Goal: Task Accomplishment & Management: Complete application form

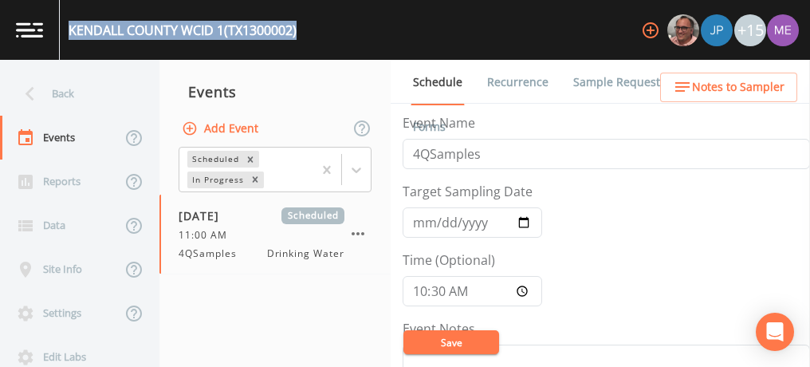
scroll to position [448, 0]
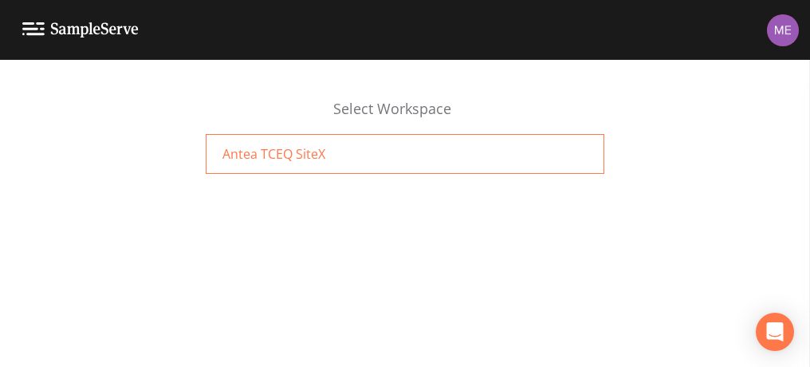
click at [508, 159] on div "Antea TCEQ SiteX" at bounding box center [405, 154] width 398 height 40
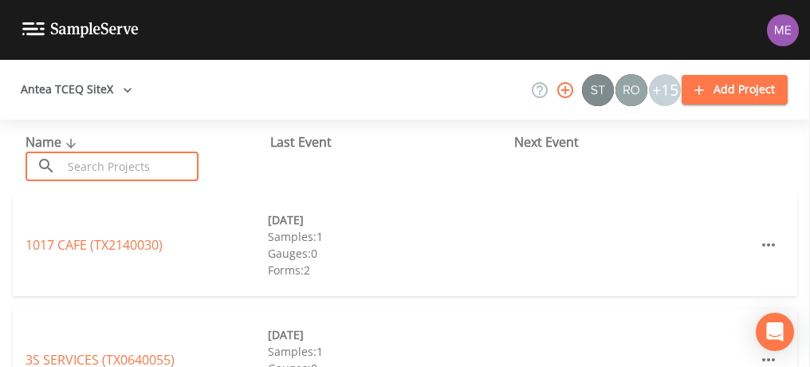
click at [186, 167] on input "text" at bounding box center [130, 165] width 136 height 29
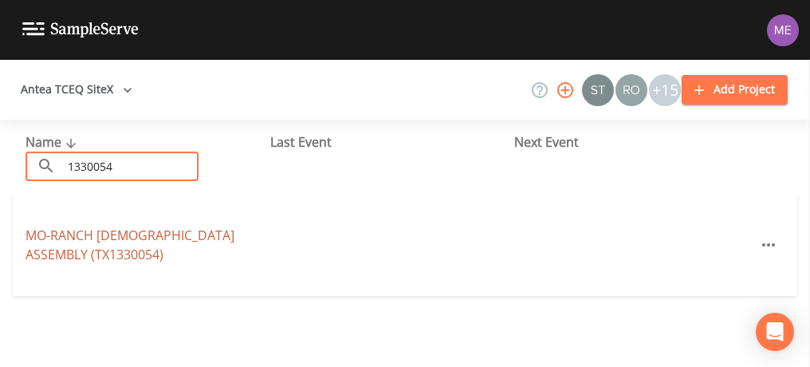
type input "1330054"
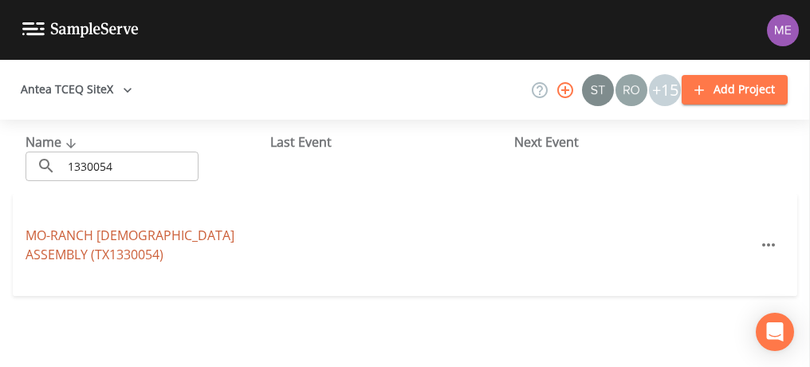
click at [207, 236] on link "MO-RANCH PRESBYTERIAN ASSEMBLY (TX1330054)" at bounding box center [129, 244] width 209 height 37
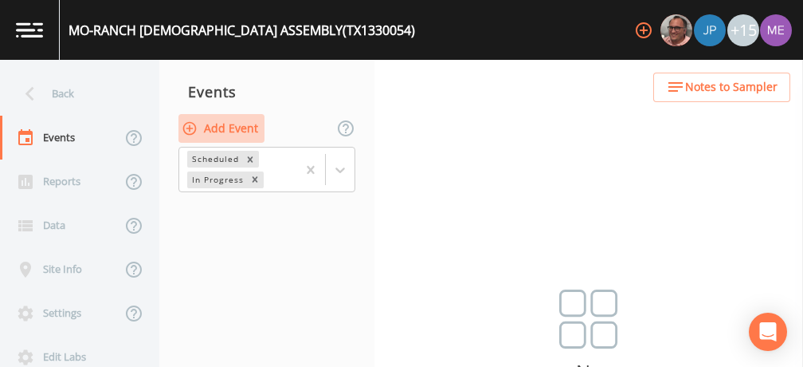
click at [216, 131] on button "Add Event" at bounding box center [221, 128] width 86 height 29
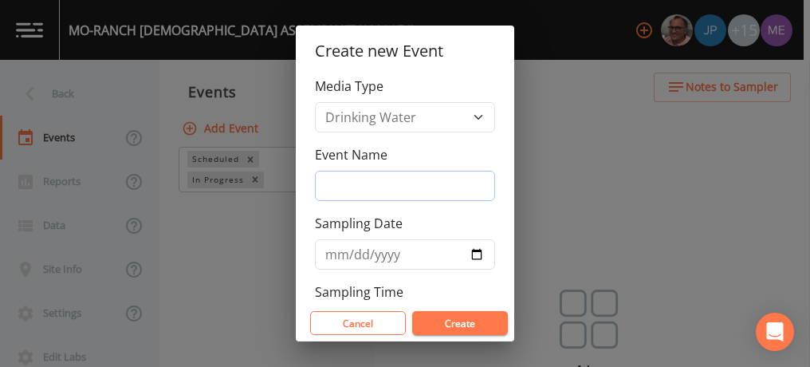
click at [328, 185] on input "Event Name" at bounding box center [405, 186] width 180 height 30
type input "4QSamples"
click at [352, 249] on input "2025-10-08" at bounding box center [405, 254] width 180 height 30
type input "2025-10-06"
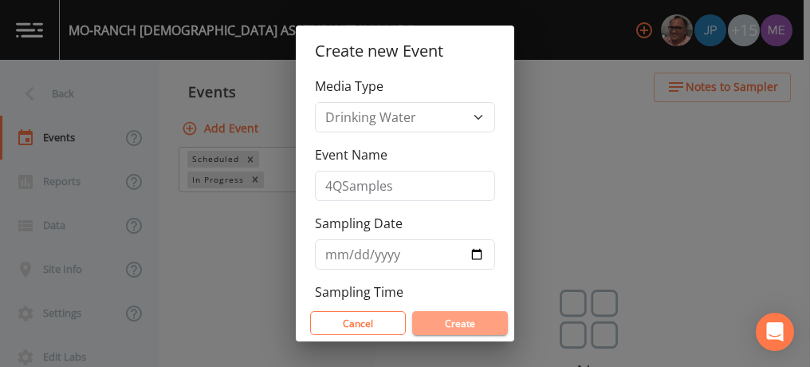
click at [426, 318] on button "Create" at bounding box center [460, 323] width 96 height 24
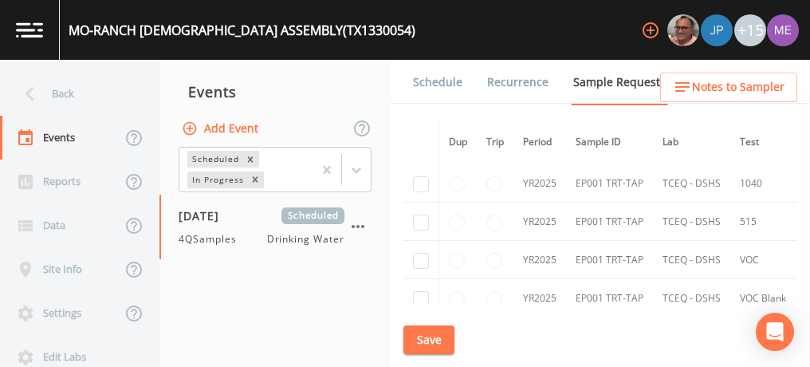
scroll to position [736, 0]
click at [441, 76] on link "Schedule" at bounding box center [437, 82] width 54 height 45
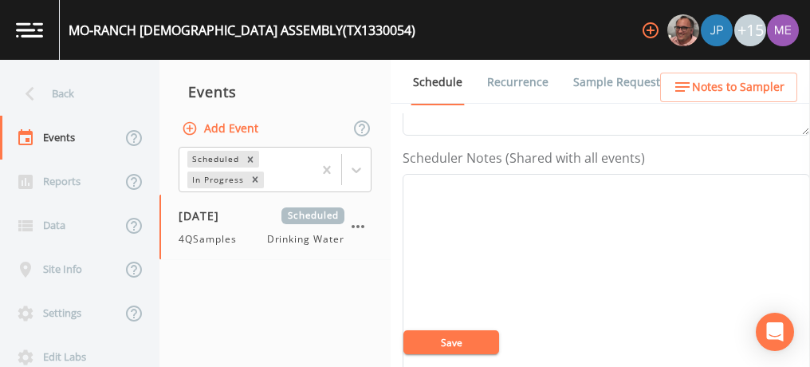
scroll to position [411, 0]
click at [422, 175] on textarea "Event Notes" at bounding box center [605, 275] width 407 height 202
paste textarea "BUS - Business 800-460-4401 MOB - Mobile 830-459-6421"
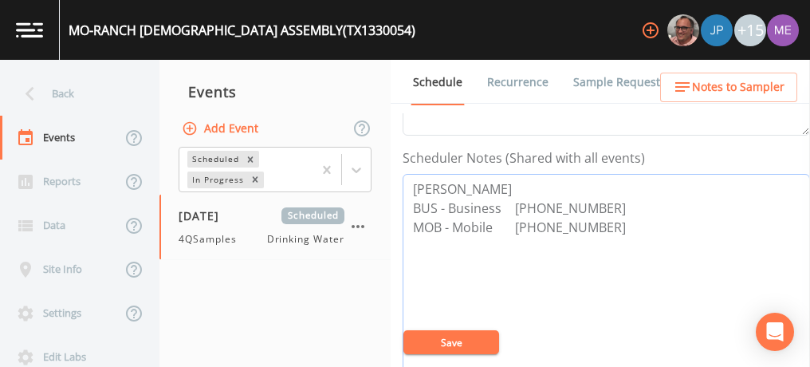
type textarea "Kenneth Collier BUS - Business 800-460-4401 MOB - Mobile 830-459-6421"
click at [490, 344] on button "Save" at bounding box center [451, 342] width 96 height 24
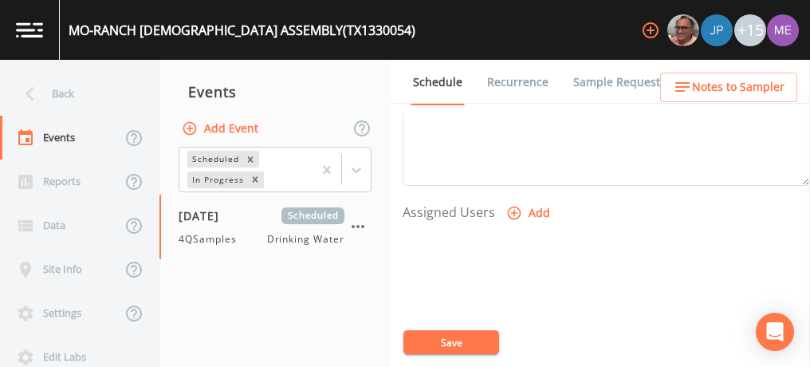
scroll to position [606, 0]
click at [513, 202] on icon "button" at bounding box center [514, 208] width 16 height 16
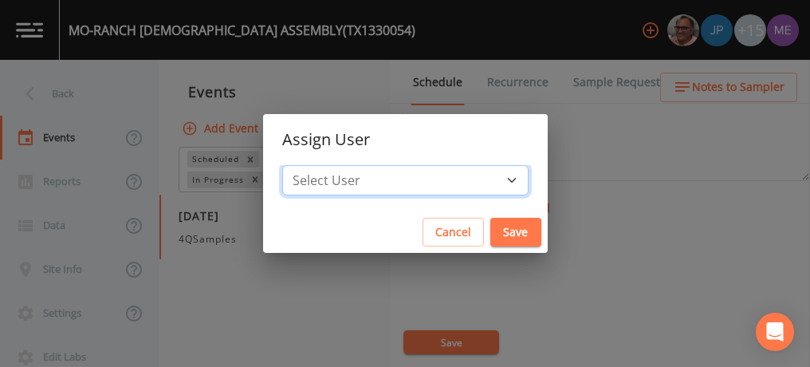
click at [488, 182] on select "Select User Mike Franklin Joshua gere Paul Lauren Saenz David Weber Zachary Eva…" at bounding box center [405, 180] width 246 height 30
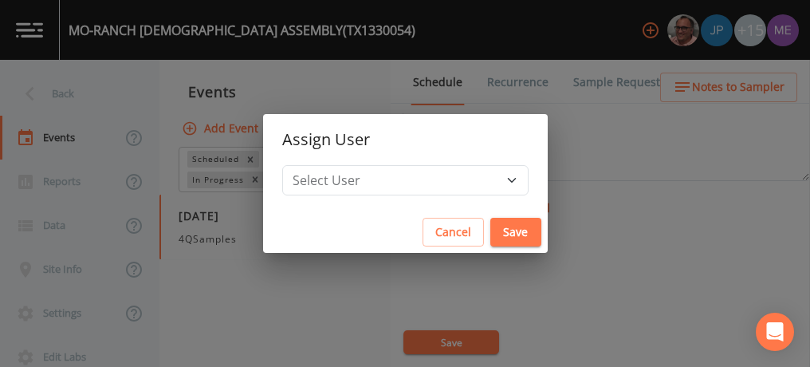
click at [598, 161] on div "Assign User Select User Mike Franklin Joshua gere Paul Lauren Saenz David Weber…" at bounding box center [405, 183] width 810 height 367
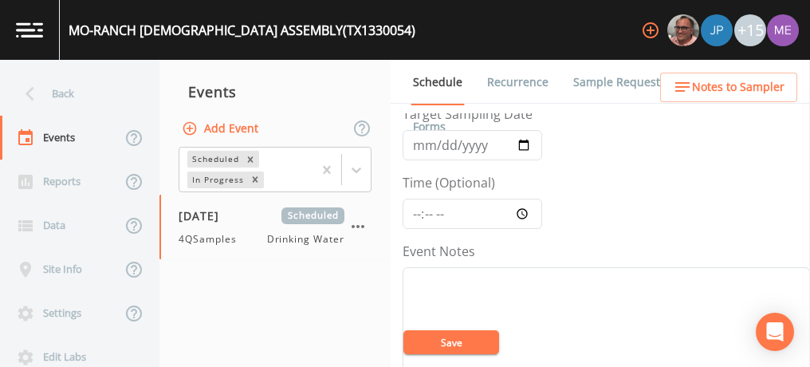
scroll to position [74, 0]
click at [418, 215] on input "Time (Optional)" at bounding box center [471, 217] width 139 height 30
type input "11:00"
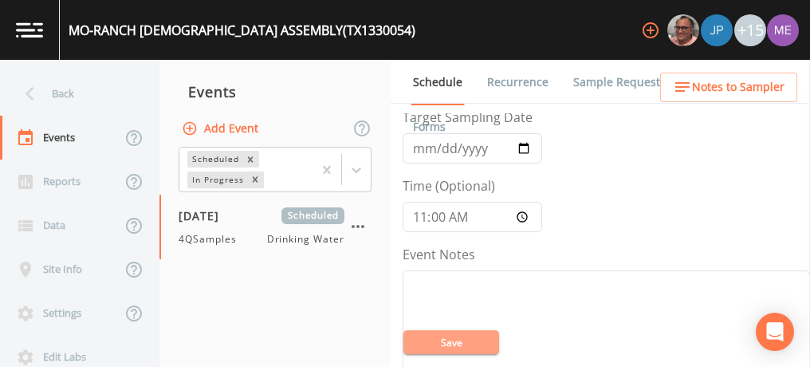
click at [477, 343] on button "Save" at bounding box center [451, 342] width 96 height 24
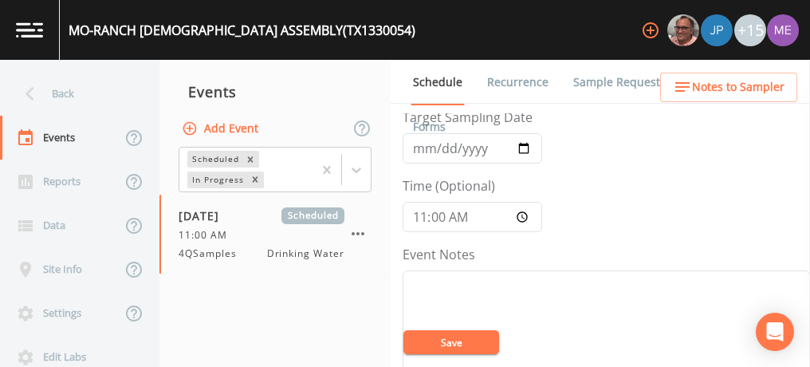
click at [461, 340] on button "Save" at bounding box center [451, 342] width 96 height 24
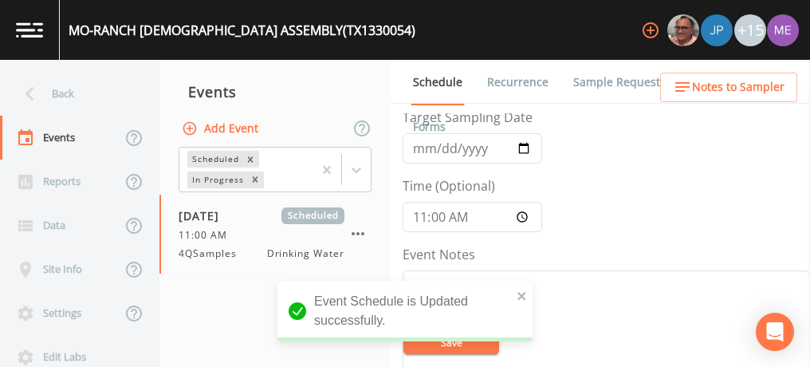
click at [600, 83] on link "Sample Requests" at bounding box center [619, 82] width 97 height 45
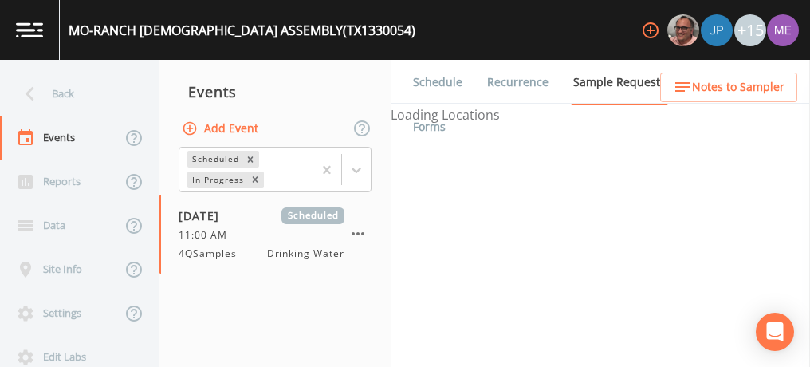
click at [501, 243] on div "Schedule Recurrence Sample Requests COC Details Forms Loading Locations" at bounding box center [599, 213] width 419 height 307
click at [602, 84] on link "Sample Requests" at bounding box center [619, 82] width 97 height 45
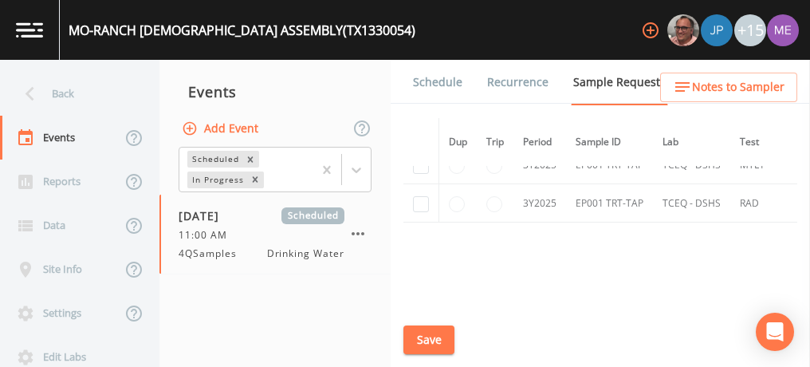
scroll to position [908, 0]
click at [416, 198] on input "checkbox" at bounding box center [421, 203] width 16 height 16
checkbox input "true"
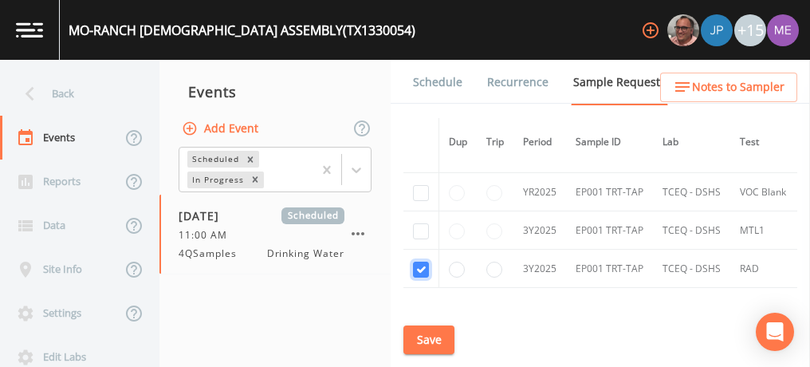
scroll to position [839, 0]
click at [423, 225] on input "checkbox" at bounding box center [421, 233] width 16 height 16
checkbox input "true"
click at [420, 194] on input "checkbox" at bounding box center [421, 195] width 16 height 16
checkbox input "true"
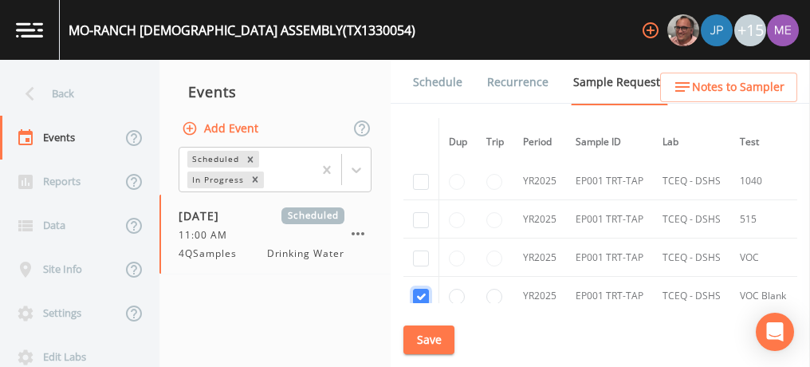
scroll to position [733, 0]
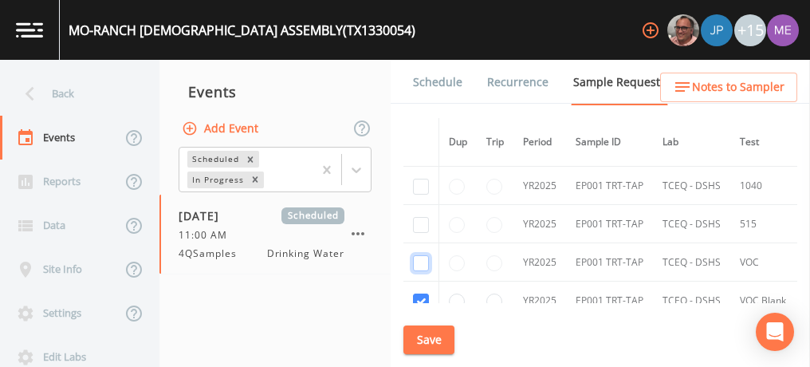
click at [418, 255] on input "checkbox" at bounding box center [421, 263] width 16 height 16
checkbox input "true"
click at [416, 220] on input "checkbox" at bounding box center [421, 225] width 16 height 16
checkbox input "true"
click at [417, 182] on input "checkbox" at bounding box center [421, 186] width 16 height 16
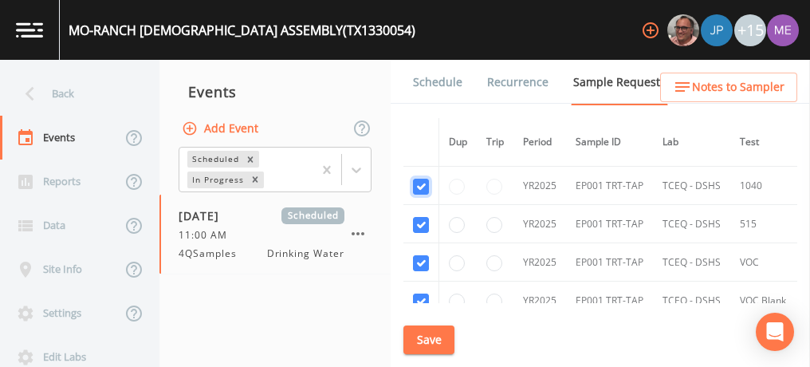
checkbox input "true"
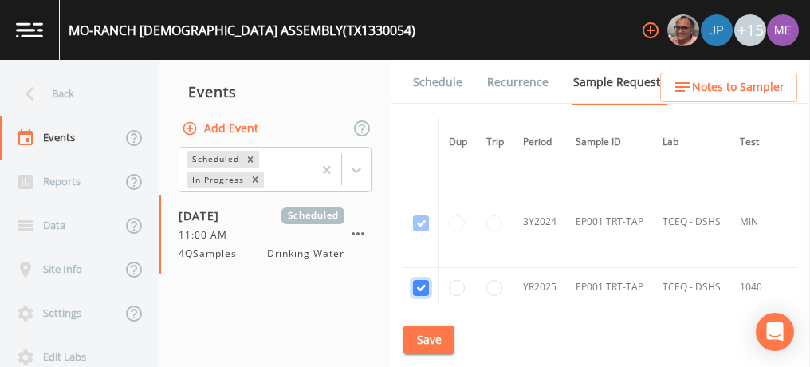
scroll to position [625, 0]
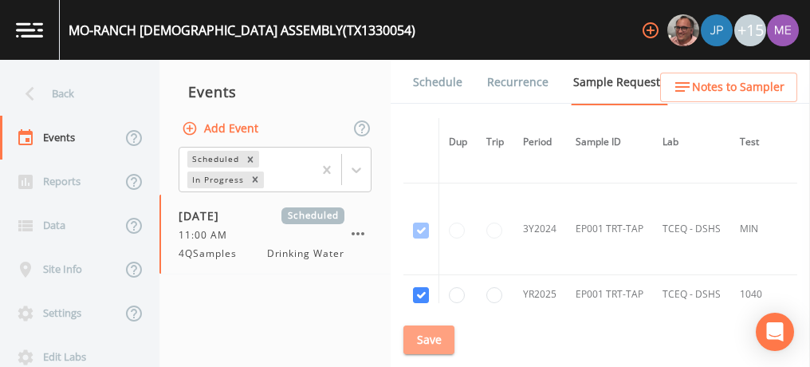
click at [437, 346] on button "Save" at bounding box center [428, 339] width 51 height 29
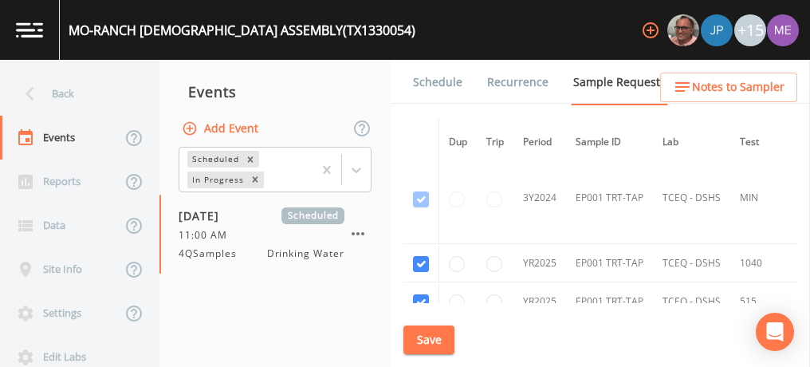
scroll to position [951, 0]
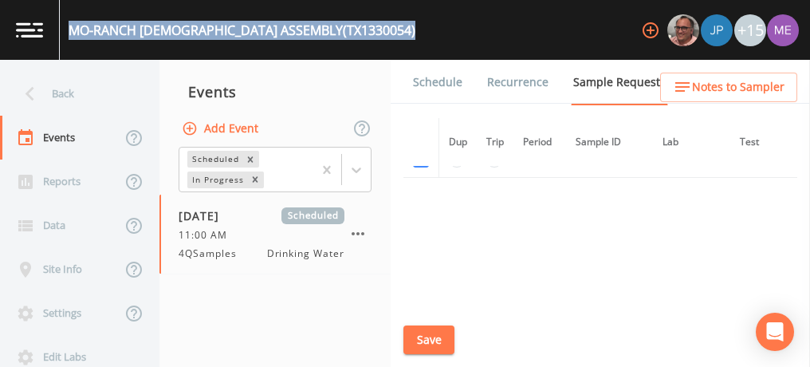
drag, startPoint x: 69, startPoint y: 27, endPoint x: 374, endPoint y: 32, distance: 304.4
click at [374, 32] on div "MO-RANCH PRESBYTERIAN ASSEMBLY (TX1330054) +15" at bounding box center [405, 30] width 810 height 60
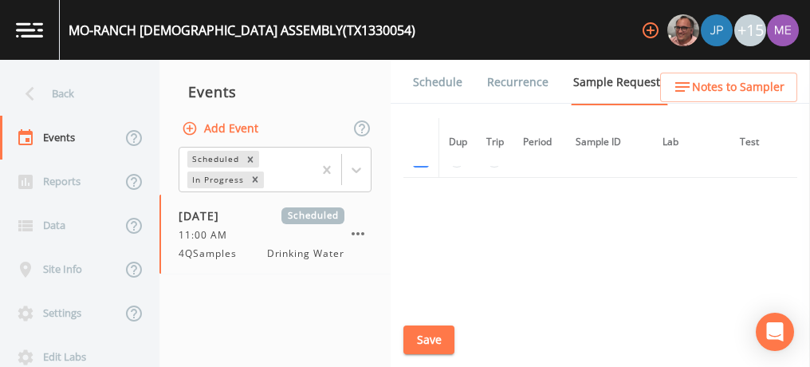
click at [559, 248] on div "Dup Trip Period Sample ID Lab Test State Sample # Collected Date Is Priority? S…" at bounding box center [600, 210] width 394 height 185
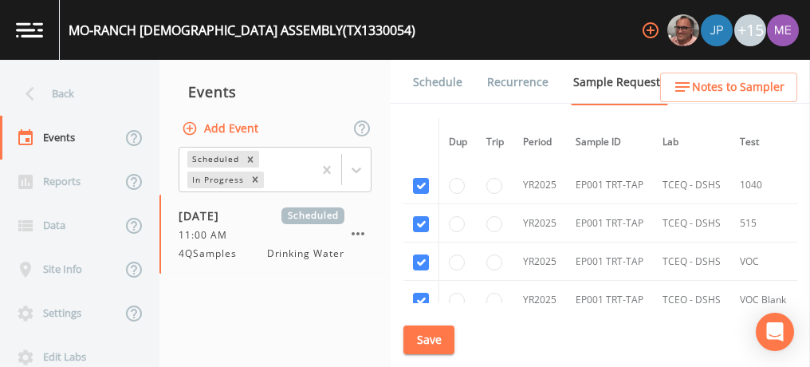
scroll to position [726, 0]
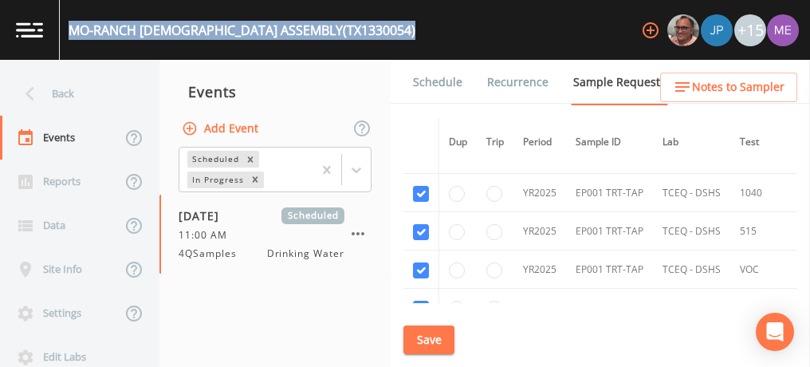
drag, startPoint x: 70, startPoint y: 33, endPoint x: 373, endPoint y: 25, distance: 302.9
click at [373, 25] on div "MO-RANCH PRESBYTERIAN ASSEMBLY (TX1330054) +15" at bounding box center [405, 30] width 810 height 60
copy div "MO-RANCH PRESBYTERIAN ASSEMBLY (TX1330054)"
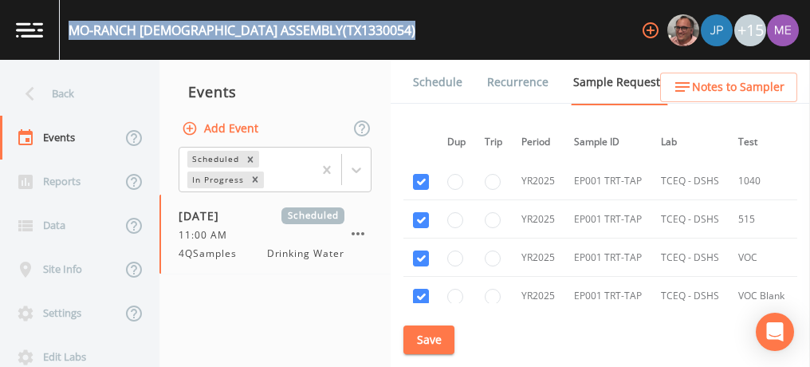
scroll to position [755, 2]
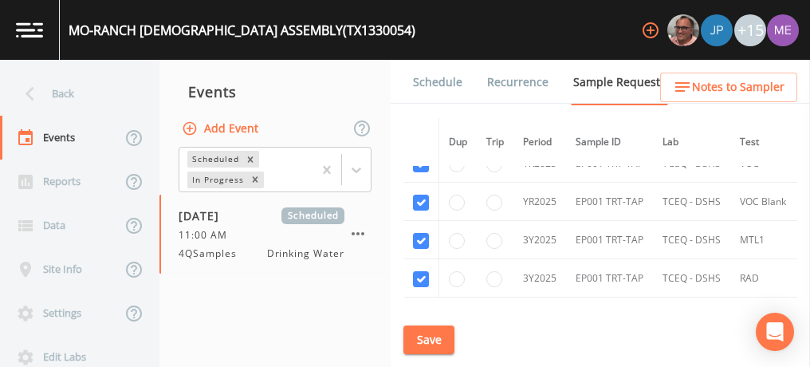
click at [536, 249] on td "3Y2025" at bounding box center [539, 240] width 53 height 38
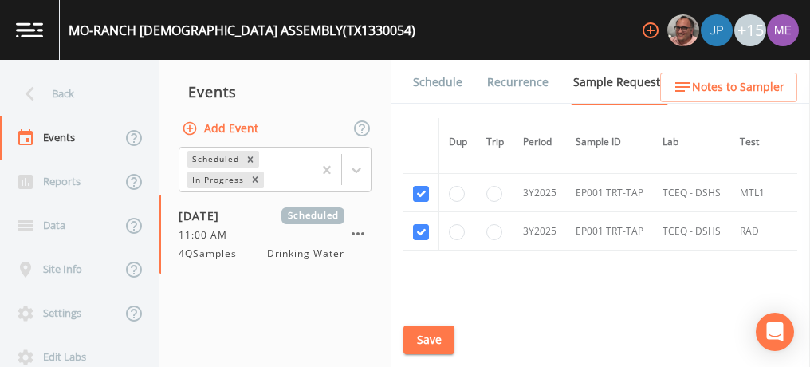
scroll to position [900, 0]
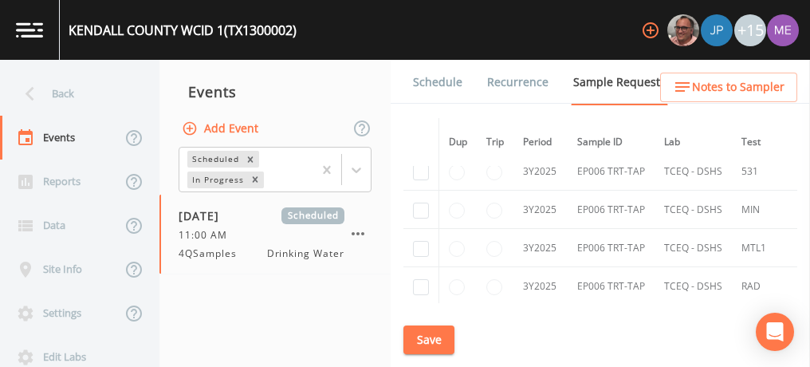
scroll to position [8214, 0]
click at [422, 320] on input "checkbox" at bounding box center [421, 328] width 16 height 16
checkbox input "true"
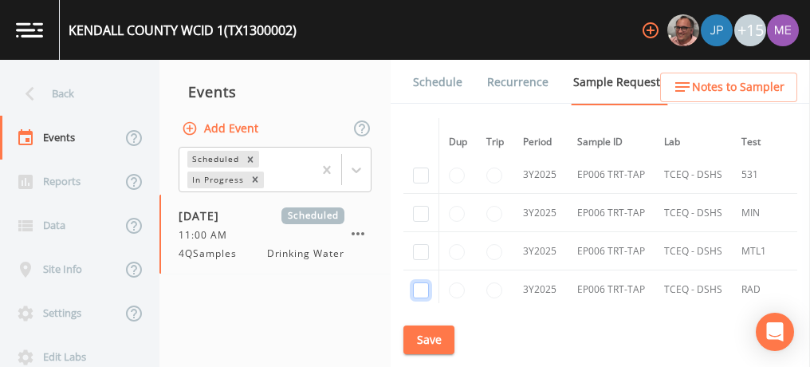
click at [422, 282] on input "checkbox" at bounding box center [421, 290] width 16 height 16
checkbox input "true"
click at [419, 244] on input "checkbox" at bounding box center [421, 252] width 16 height 16
checkbox input "true"
click at [418, 206] on input "checkbox" at bounding box center [421, 214] width 16 height 16
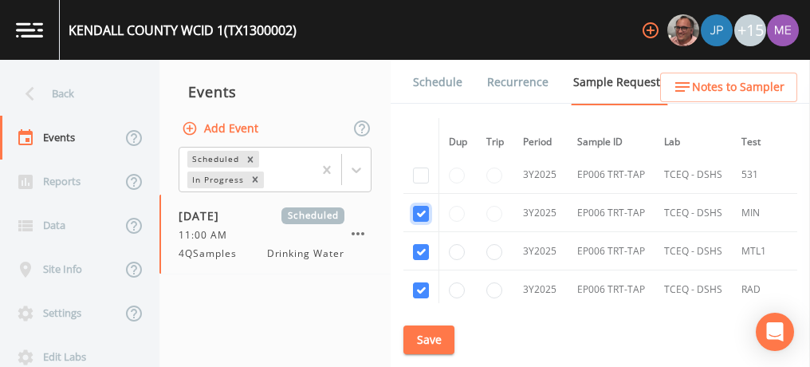
checkbox input "true"
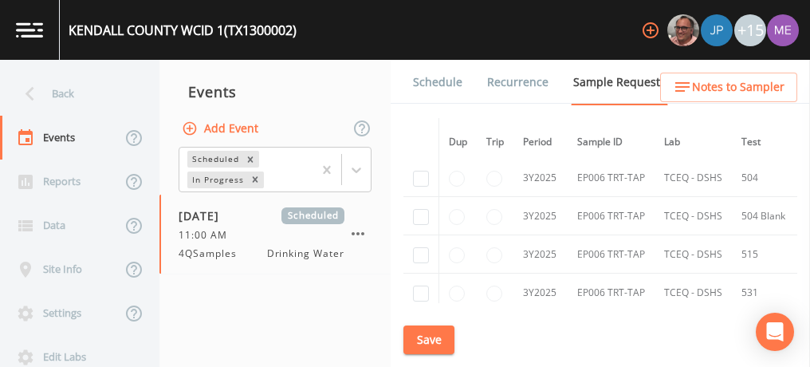
scroll to position [8096, 0]
click at [416, 285] on input "checkbox" at bounding box center [421, 293] width 16 height 16
checkbox input "true"
click at [418, 247] on input "checkbox" at bounding box center [421, 255] width 16 height 16
checkbox input "true"
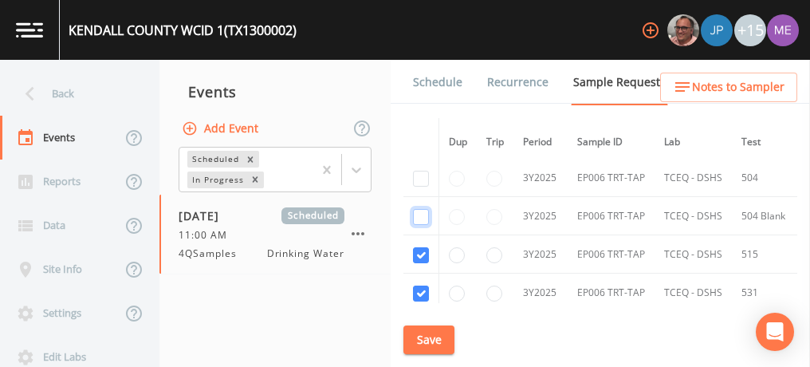
click at [421, 209] on input "checkbox" at bounding box center [421, 217] width 16 height 16
checkbox input "true"
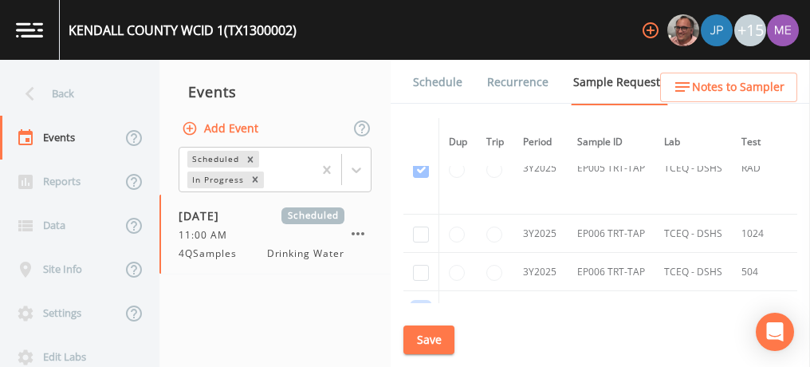
scroll to position [7996, 0]
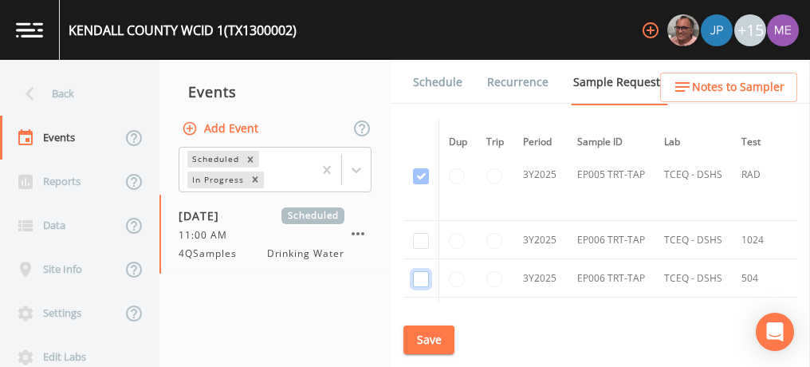
click at [420, 271] on input "checkbox" at bounding box center [421, 279] width 16 height 16
checkbox input "true"
click at [420, 233] on input "checkbox" at bounding box center [421, 241] width 16 height 16
checkbox input "true"
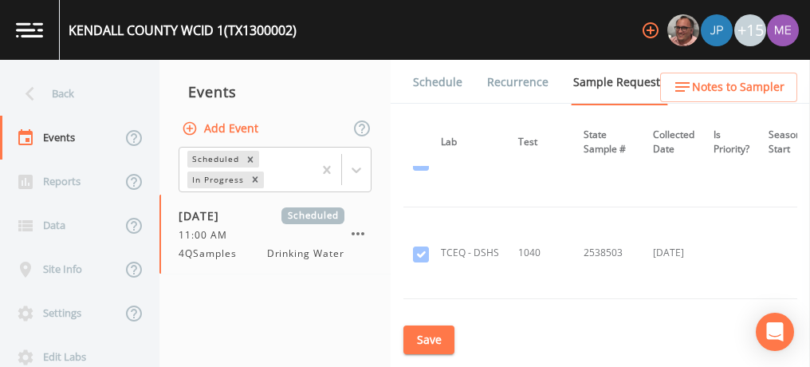
scroll to position [5911, 223]
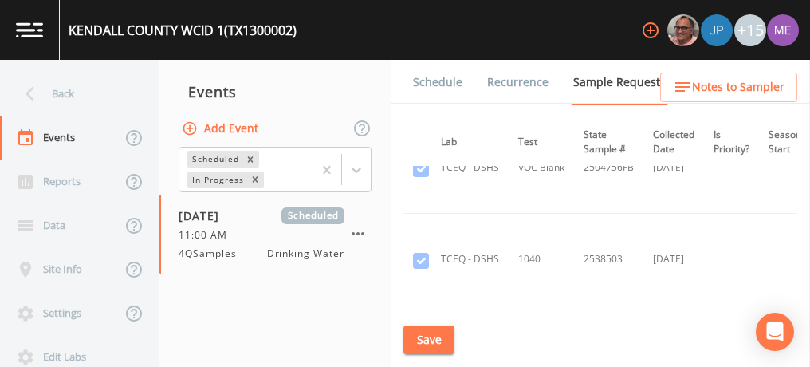
click at [447, 83] on link "Schedule" at bounding box center [437, 82] width 54 height 45
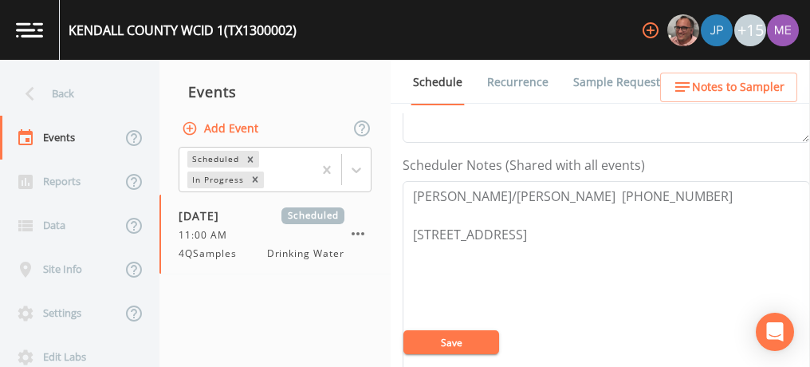
scroll to position [429, 0]
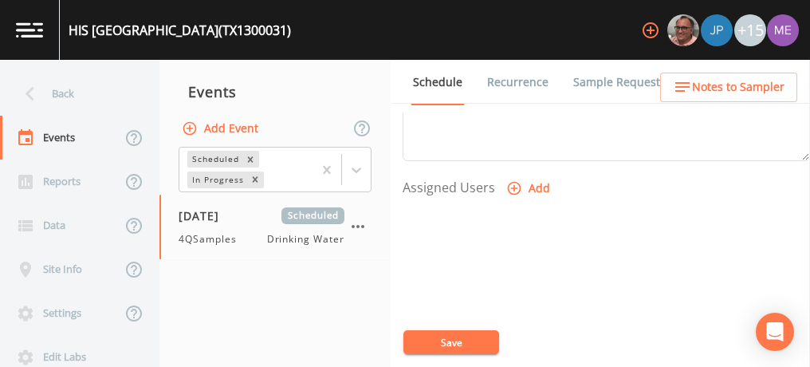
scroll to position [629, 0]
click at [517, 178] on icon "button" at bounding box center [514, 186] width 16 height 16
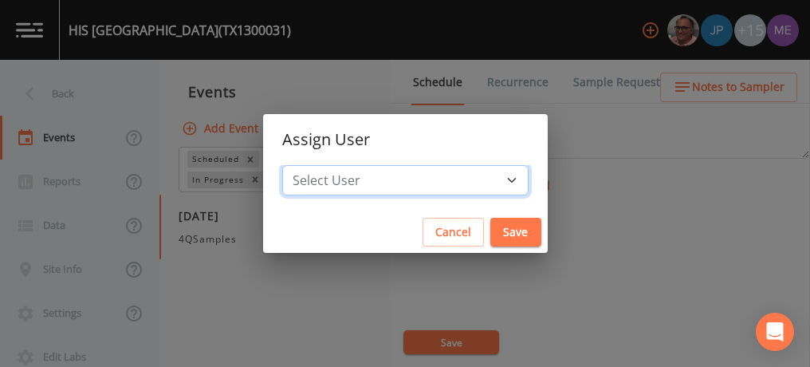
click at [484, 178] on select "Select User [PERSON_NAME] [PERSON_NAME] [PERSON_NAME] [PERSON_NAME] [PERSON_NAM…" at bounding box center [405, 180] width 246 height 30
select select "6518b6a0-c5fa-4d0f-8e3d-fc6e8623860b"
click at [306, 165] on select "Select User [PERSON_NAME] [PERSON_NAME] [PERSON_NAME] [PERSON_NAME] [PERSON_NAM…" at bounding box center [405, 180] width 246 height 30
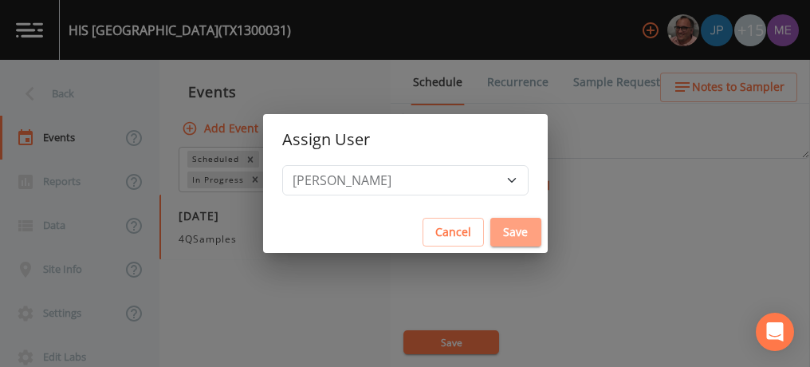
click at [503, 231] on button "Save" at bounding box center [515, 232] width 51 height 29
select select
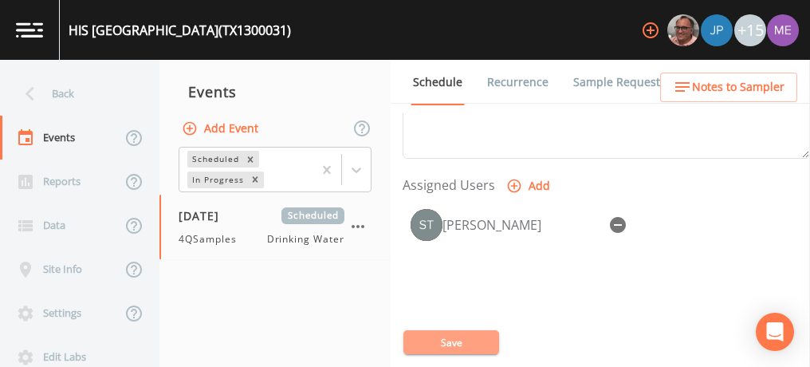
click at [464, 338] on button "Save" at bounding box center [451, 342] width 96 height 24
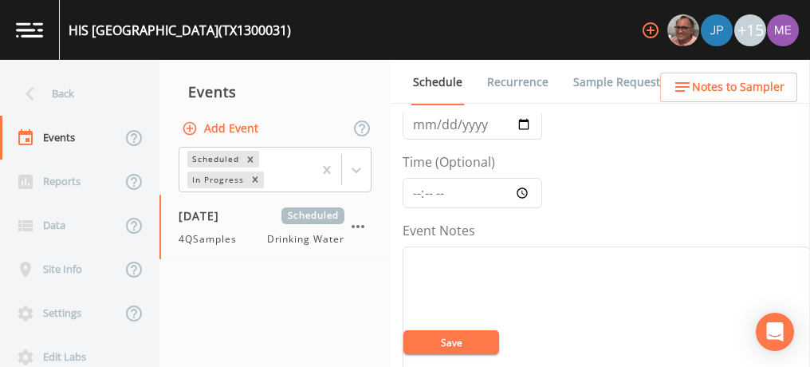
scroll to position [99, 0]
click at [418, 190] on input "Time (Optional)" at bounding box center [471, 192] width 139 height 30
type input "09:00"
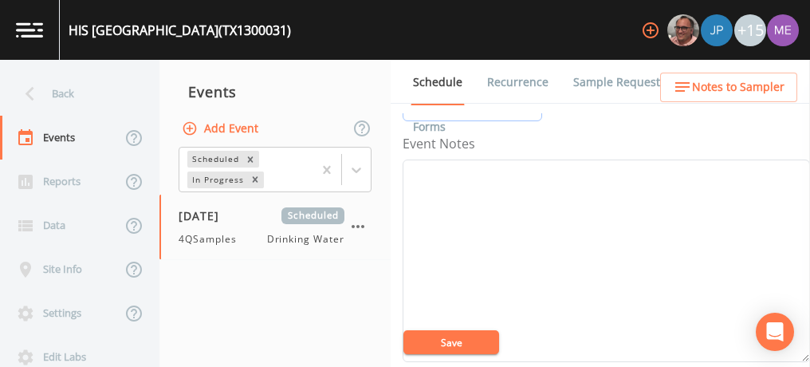
scroll to position [186, 0]
click at [441, 190] on textarea "Event Notes" at bounding box center [605, 259] width 407 height 202
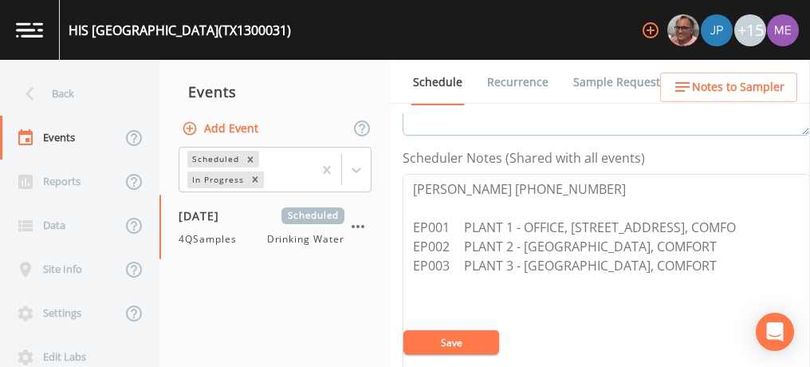
scroll to position [410, 0]
type textarea "Confirmed with Herb 10/3"
click at [461, 340] on button "Save" at bounding box center [451, 342] width 96 height 24
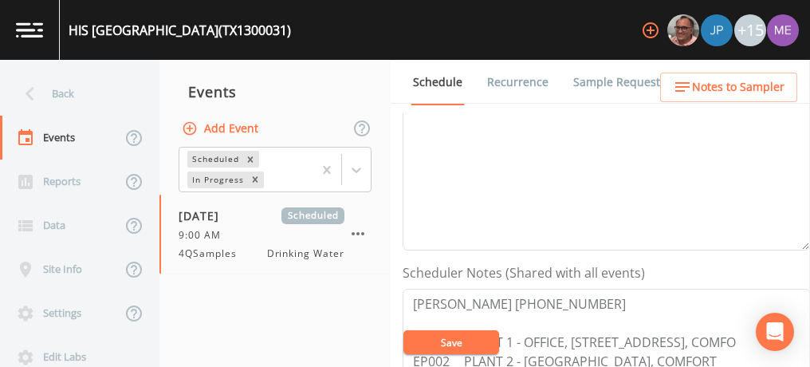
scroll to position [296, 0]
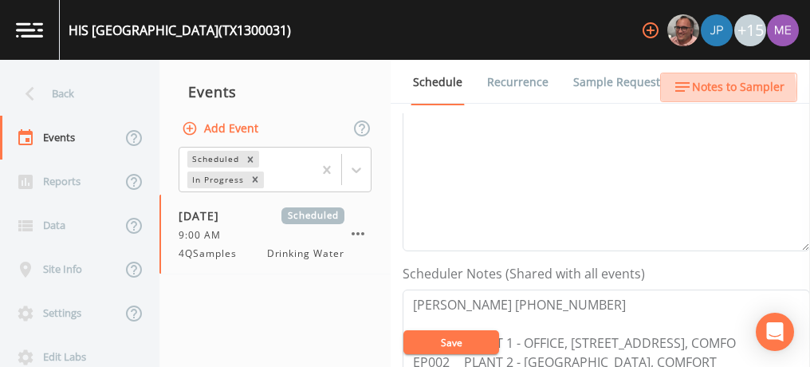
click at [705, 91] on span "Notes to Sampler" at bounding box center [738, 87] width 92 height 20
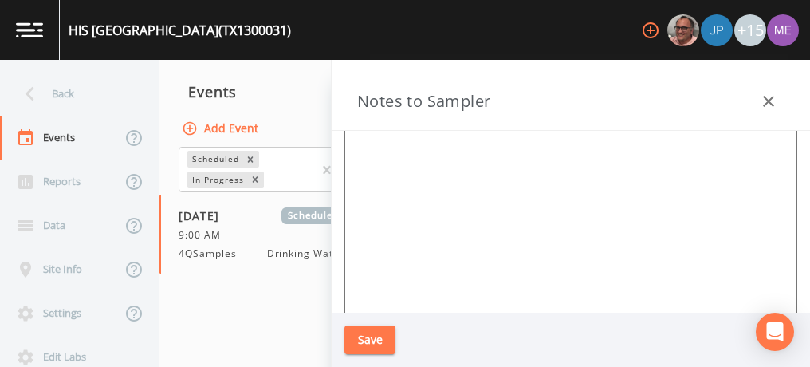
scroll to position [0, 0]
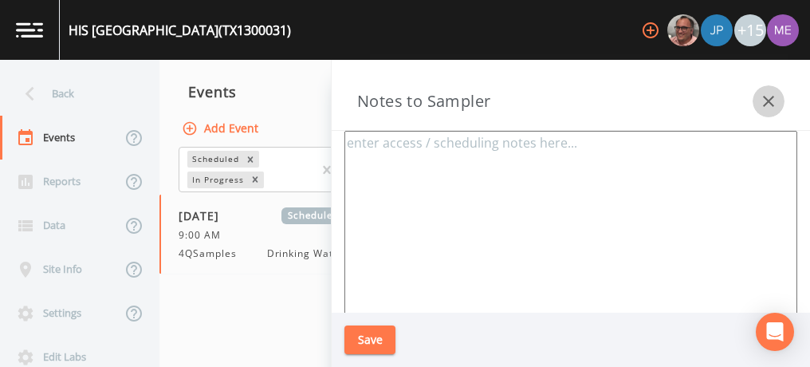
click at [771, 96] on icon "button" at bounding box center [768, 101] width 19 height 19
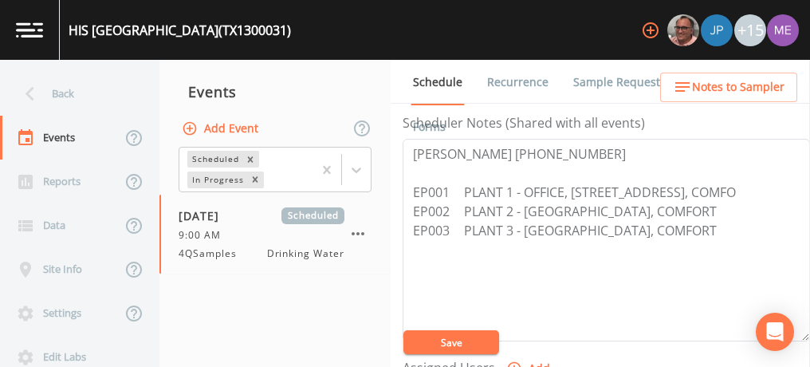
scroll to position [462, 0]
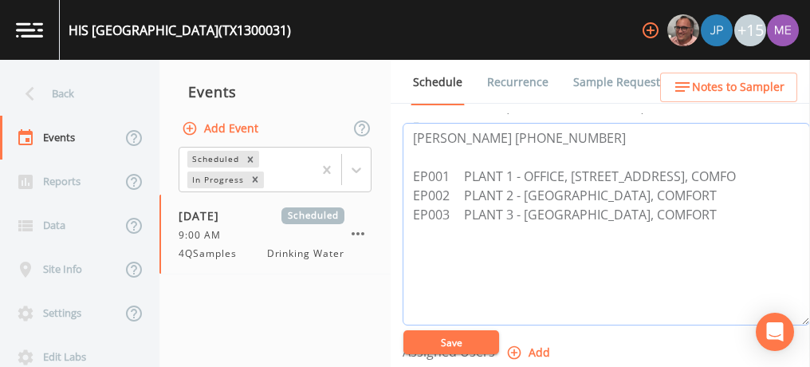
drag, startPoint x: 412, startPoint y: 168, endPoint x: 684, endPoint y: 206, distance: 275.1
click at [684, 206] on textarea "Herb Wohlgemut 210-845-4062 EP001 PLANT 1 - OFFICE, 102 MILL DAM RD, COMFO EP00…" at bounding box center [605, 224] width 407 height 202
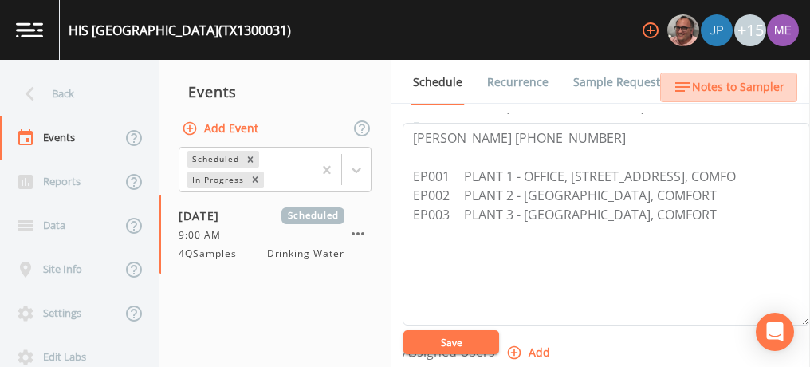
click at [735, 91] on span "Notes to Sampler" at bounding box center [738, 87] width 92 height 20
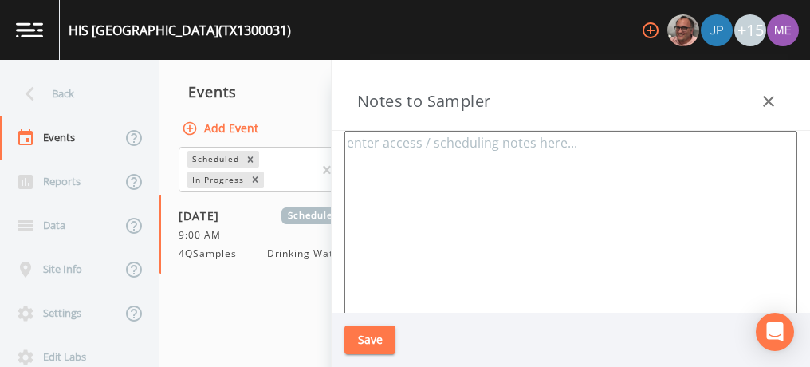
click at [361, 157] on textarea at bounding box center [570, 324] width 453 height 387
paste textarea "EP001 PLANT 1 - OFFICE, 102 MILL DAM RD, COMFO EP002 PLANT 2 - MILL DAM RD, COM…"
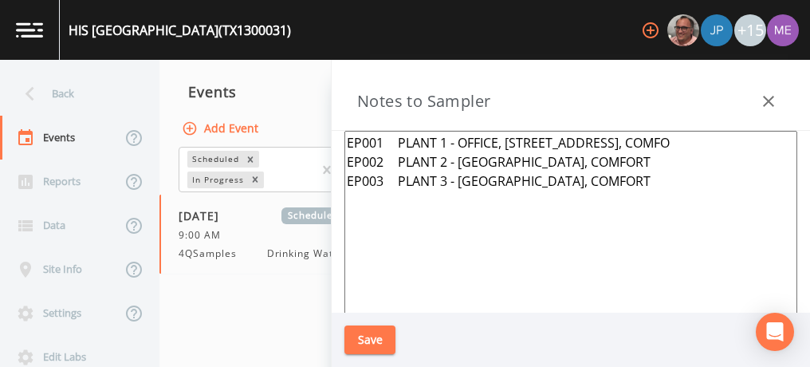
click at [352, 139] on textarea "EP001 PLANT 1 - OFFICE, 102 MILL DAM RD, COMFO EP002 PLANT 2 - MILL DAM RD, COM…" at bounding box center [570, 324] width 453 height 387
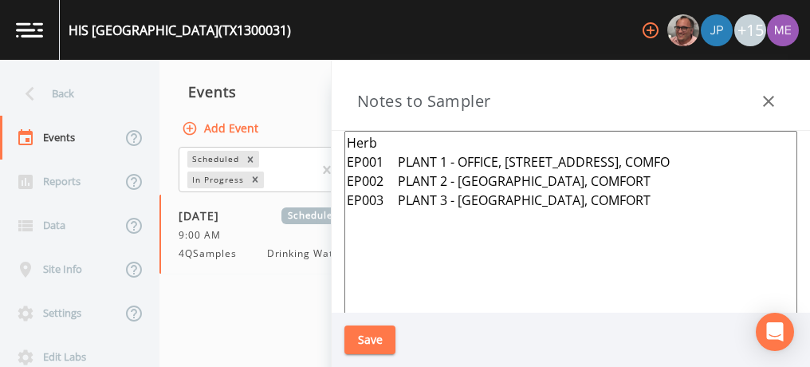
click at [560, 229] on textarea "Herb EP001 PLANT 1 - OFFICE, 102 MILL DAM RD, COMFO EP002 PLANT 2 - MILL DAM RD…" at bounding box center [570, 324] width 453 height 387
type textarea "Herb EP001 PLANT 1 - OFFICE, 102 MILL DAM RD, COMFO EP002 PLANT 2 - MILL DAM RD…"
click at [378, 332] on button "Save" at bounding box center [369, 339] width 51 height 29
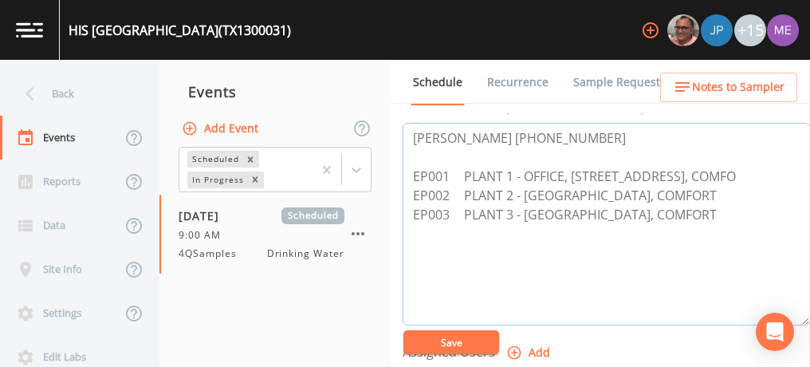
drag, startPoint x: 445, startPoint y: 132, endPoint x: 599, endPoint y: 134, distance: 154.6
click at [599, 134] on textarea "Herb Wohlgemut 210-845-4062 EP001 PLANT 1 - OFFICE, 102 MILL DAM RD, COMFO EP00…" at bounding box center [605, 224] width 407 height 202
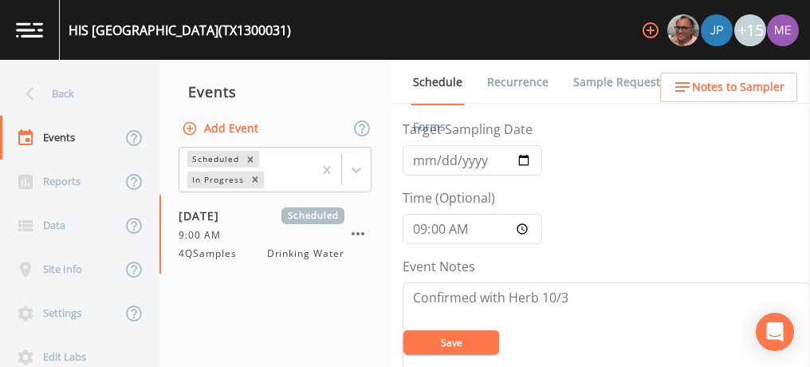
scroll to position [64, 0]
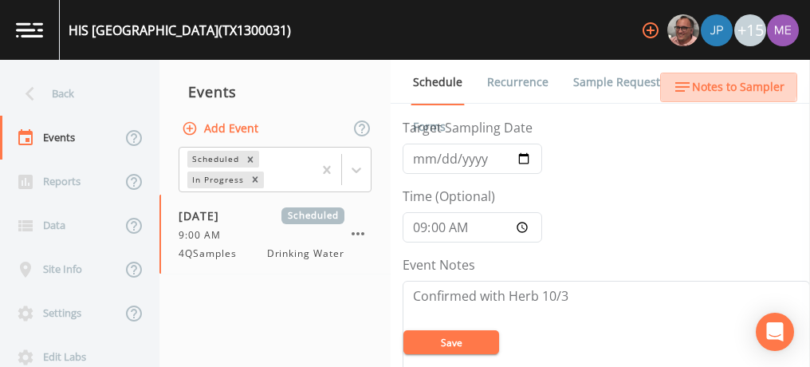
click at [726, 80] on span "Notes to Sampler" at bounding box center [738, 87] width 92 height 20
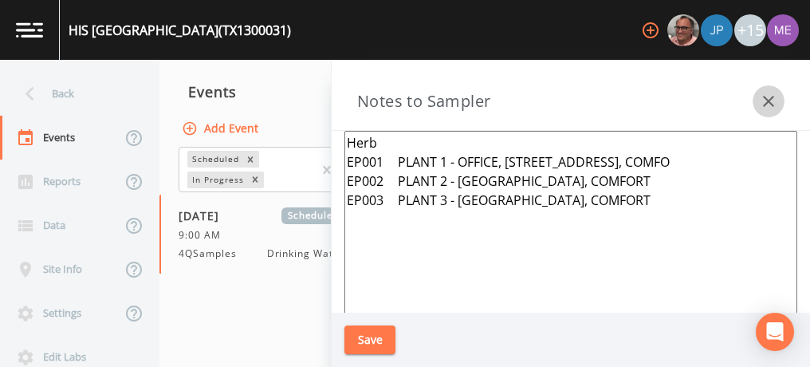
click at [768, 100] on icon "button" at bounding box center [768, 101] width 11 height 11
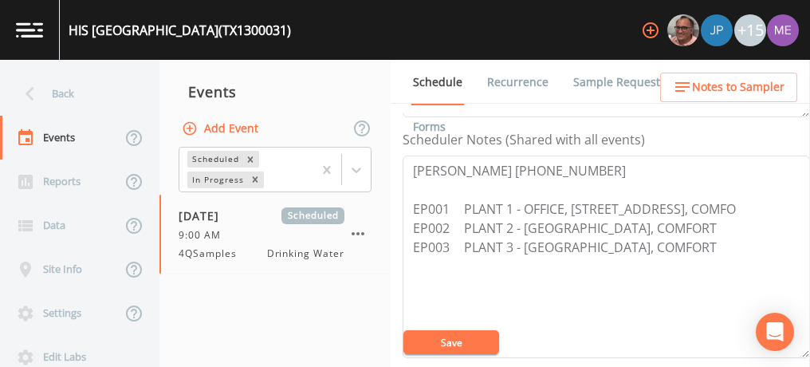
scroll to position [451, 0]
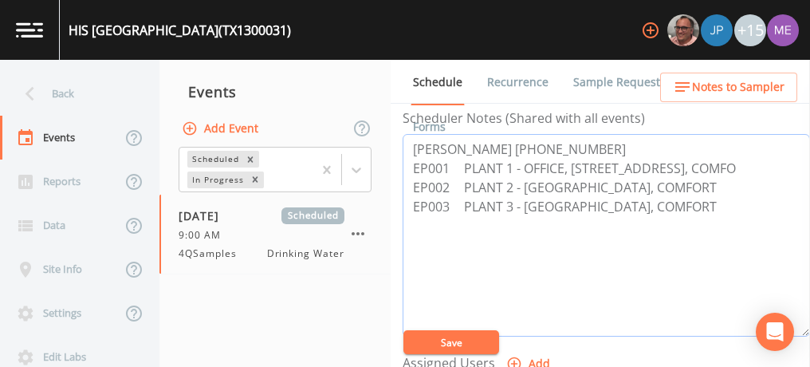
type textarea "Herb Wohlgemut 210-845-4062 EP001 PLANT 1 - OFFICE, 102 MILL DAM RD, COMFO EP00…"
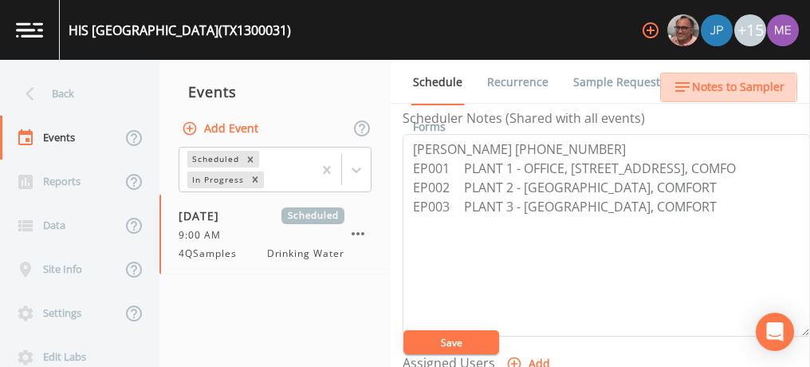
click at [707, 86] on span "Notes to Sampler" at bounding box center [738, 87] width 92 height 20
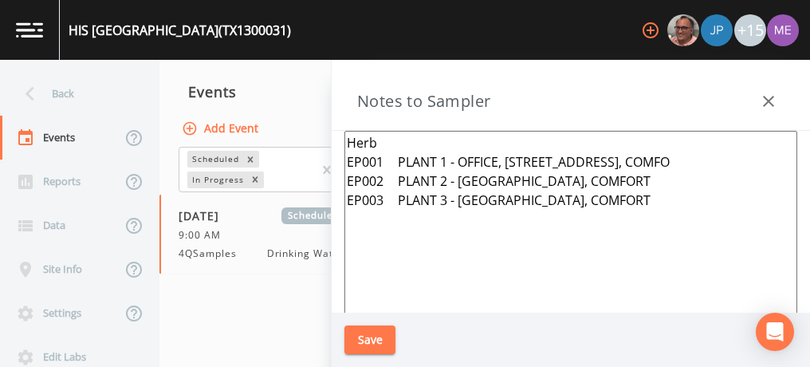
click at [389, 141] on textarea "Herb EP001 PLANT 1 - OFFICE, 102 MILL DAM RD, COMFO EP002 PLANT 2 - MILL DAM RD…" at bounding box center [570, 324] width 453 height 387
paste textarea "Wohlgemut 210-845-4062"
type textarea "Herb Wohlgemut 210-845-4062 EP001 PLANT 1 - OFFICE, 102 MILL DAM RD, COMFO EP00…"
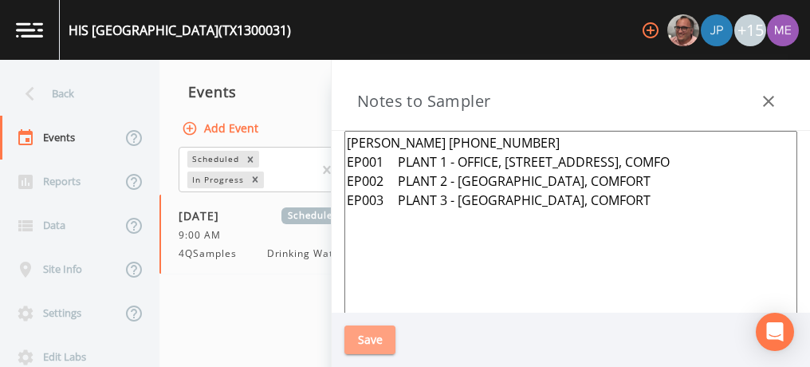
click at [359, 349] on button "Save" at bounding box center [369, 339] width 51 height 29
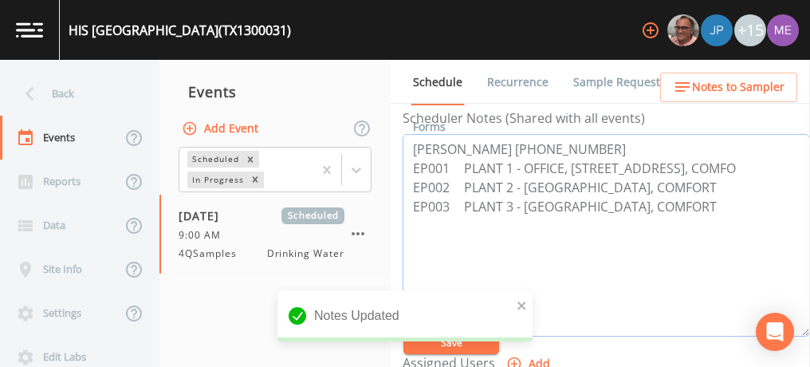
click at [448, 147] on textarea "Herb Wohlgemut 210-845-4062 EP001 PLANT 1 - OFFICE, 102 MILL DAM RD, COMFO EP00…" at bounding box center [605, 235] width 407 height 202
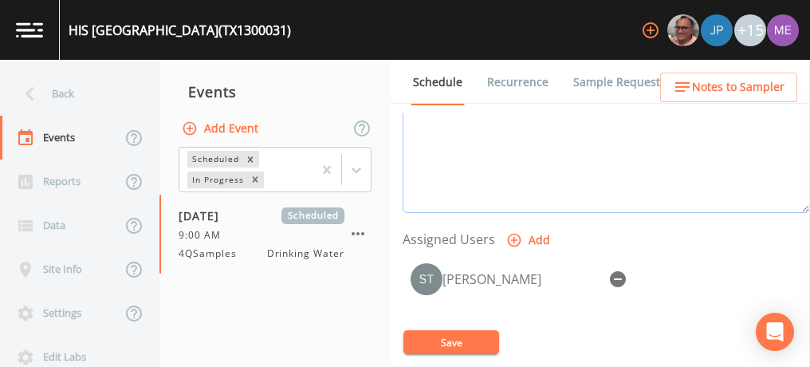
scroll to position [583, 0]
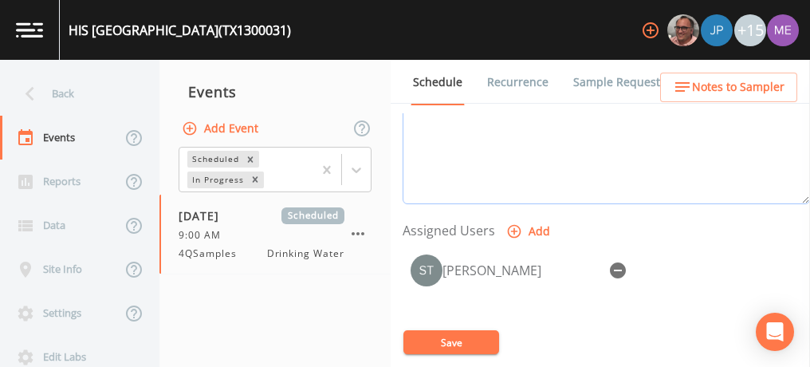
type textarea "Herb Wohlgemut 210-845-4062 EP001 PLANT 1 - OFFICE, 102 MILL DAM RD, COMFO EP00…"
click at [437, 343] on button "Save" at bounding box center [451, 342] width 96 height 24
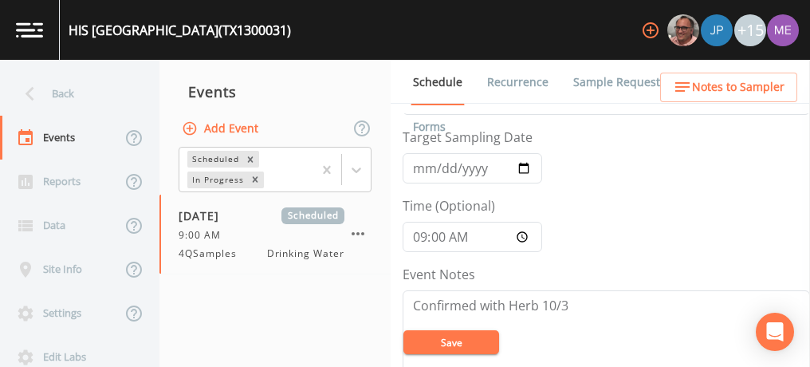
scroll to position [0, 0]
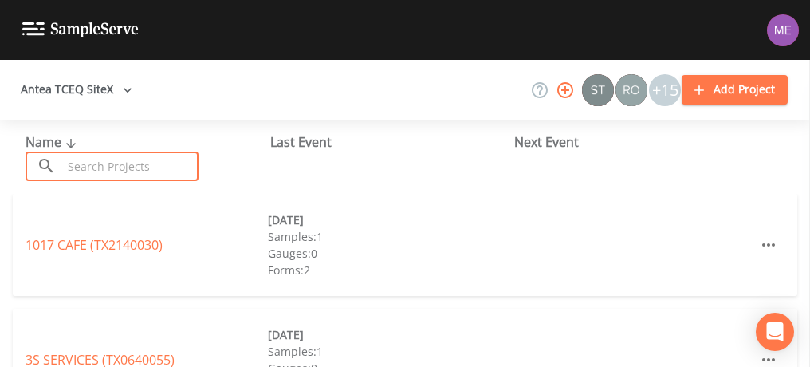
click at [85, 160] on input "text" at bounding box center [130, 165] width 136 height 29
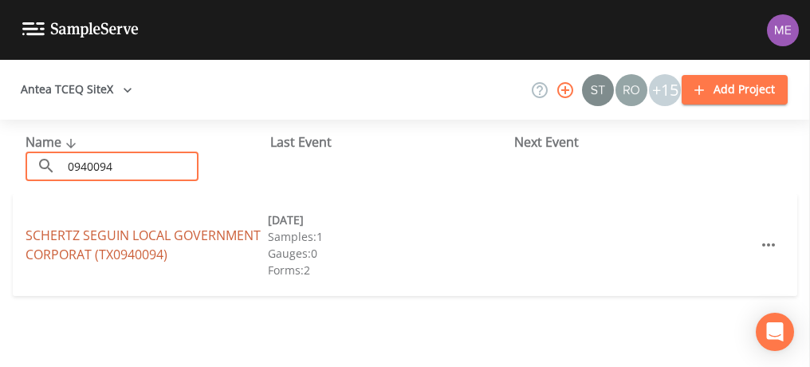
type input "0940094"
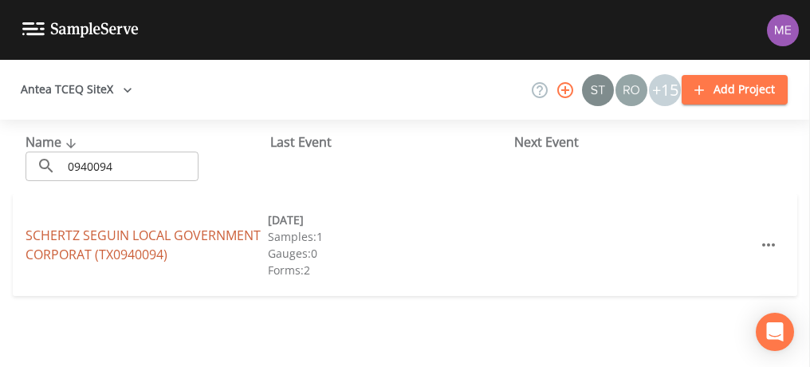
click at [89, 235] on link "SCHERTZ SEGUIN LOCAL GOVERNMENT CORPORAT (TX0940094)" at bounding box center [142, 244] width 235 height 37
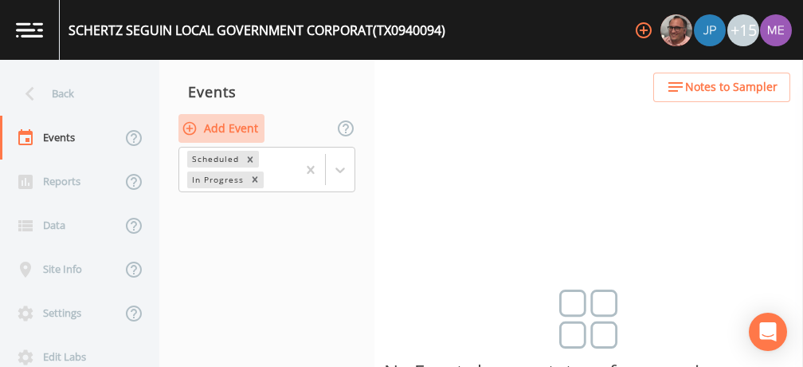
click at [243, 127] on button "Add Event" at bounding box center [221, 128] width 86 height 29
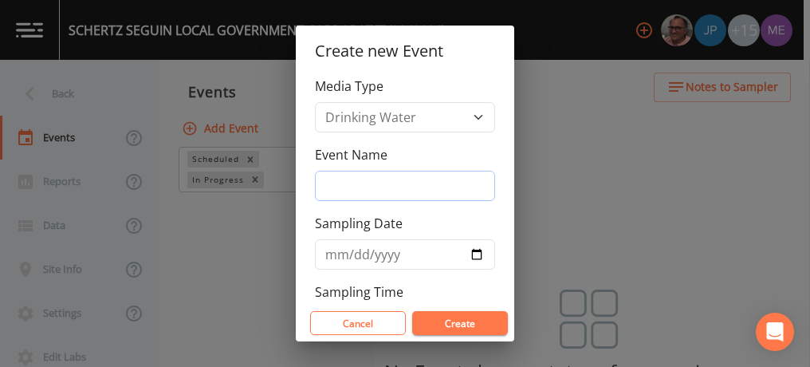
click at [347, 182] on input "Event Name" at bounding box center [405, 186] width 180 height 30
type input "4QSamples"
type input "2025-10-06"
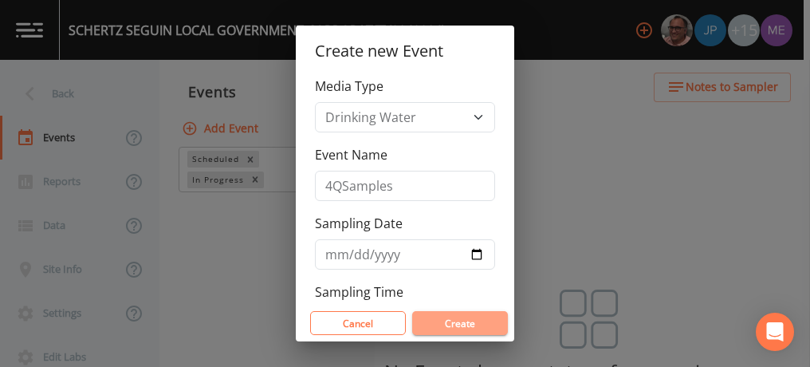
click at [441, 320] on button "Create" at bounding box center [460, 323] width 96 height 24
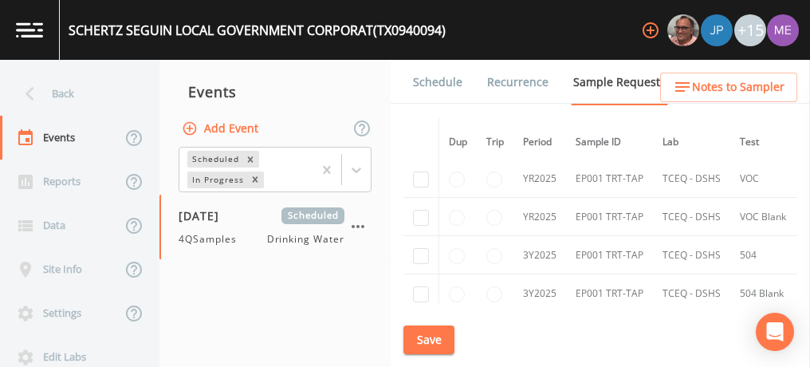
scroll to position [895, 0]
click at [421, 171] on input "checkbox" at bounding box center [421, 178] width 16 height 16
checkbox input "true"
click at [418, 209] on input "checkbox" at bounding box center [421, 216] width 16 height 16
checkbox input "true"
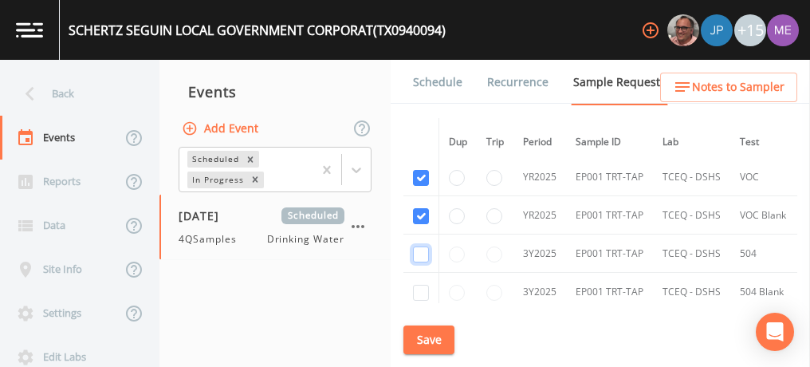
click at [418, 246] on input "checkbox" at bounding box center [421, 254] width 16 height 16
checkbox input "true"
click at [416, 284] on input "checkbox" at bounding box center [421, 292] width 16 height 16
checkbox input "true"
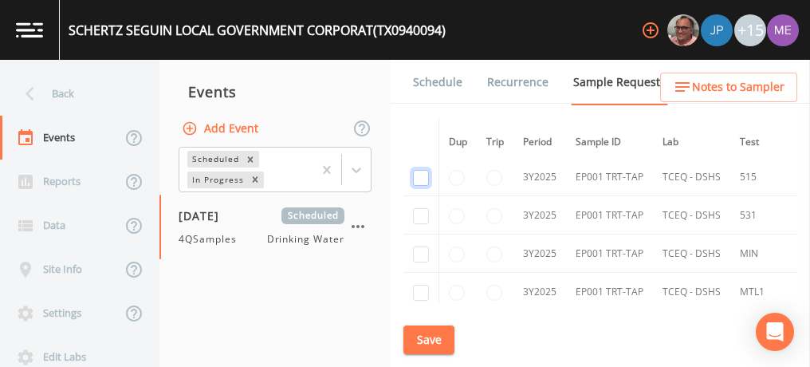
click at [421, 172] on input "checkbox" at bounding box center [421, 178] width 16 height 16
checkbox input "true"
click at [420, 210] on input "checkbox" at bounding box center [421, 216] width 16 height 16
checkbox input "true"
click at [416, 247] on input "checkbox" at bounding box center [421, 254] width 16 height 16
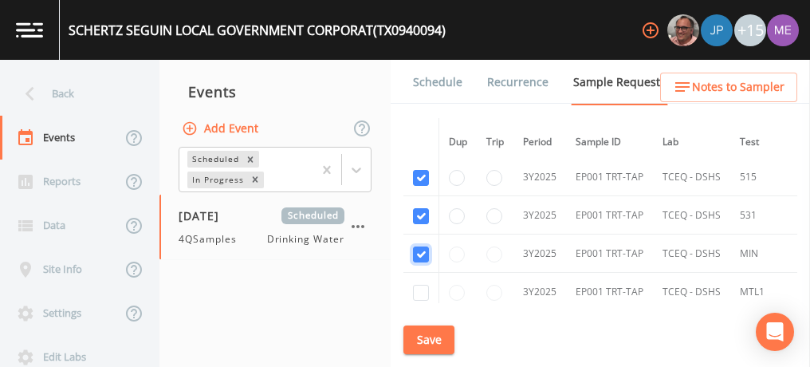
checkbox input "true"
click at [421, 284] on input "checkbox" at bounding box center [421, 292] width 16 height 16
checkbox input "true"
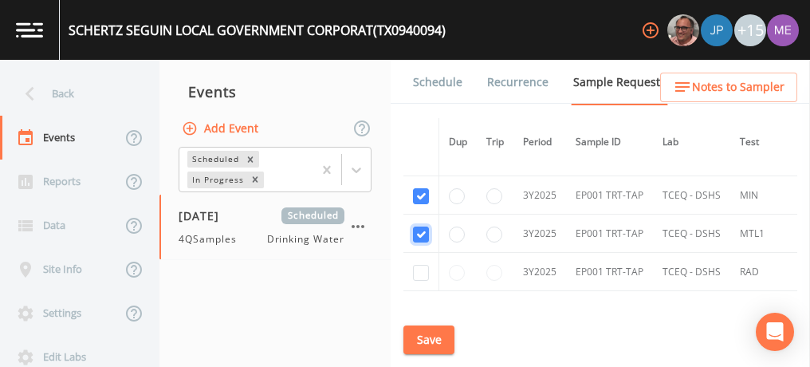
scroll to position [1147, 0]
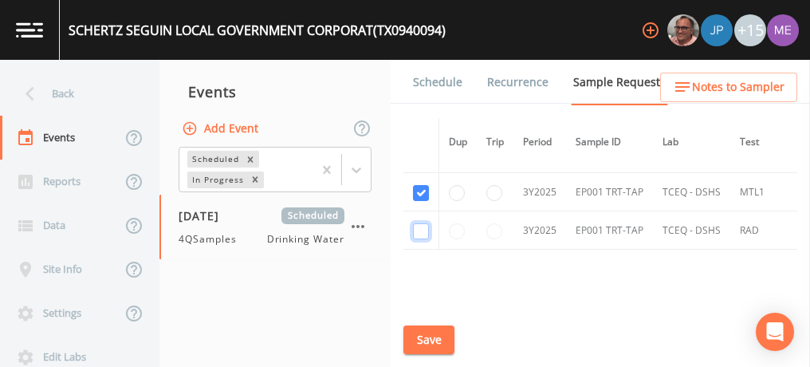
click at [419, 223] on input "checkbox" at bounding box center [421, 231] width 16 height 16
checkbox input "true"
click at [419, 337] on button "Save" at bounding box center [428, 339] width 51 height 29
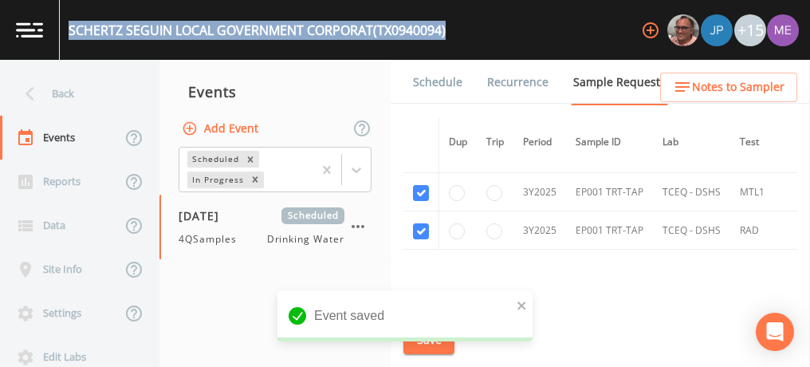
drag, startPoint x: 69, startPoint y: 29, endPoint x: 457, endPoint y: 40, distance: 388.2
click at [457, 40] on div "SCHERTZ SEGUIN LOCAL GOVERNMENT CORPORAT (TX0940094) +15" at bounding box center [405, 30] width 810 height 60
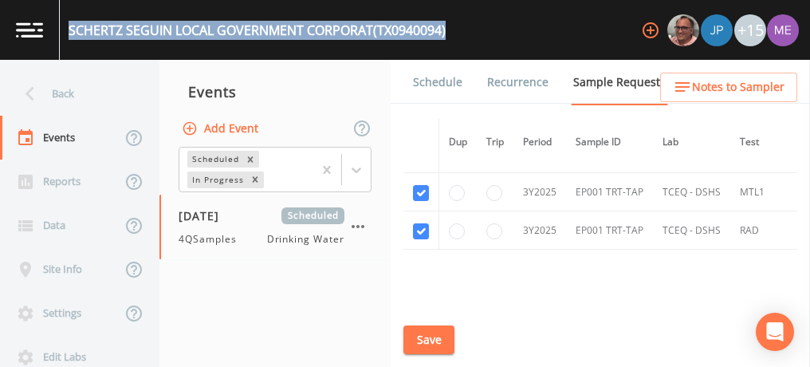
copy div "SCHERTZ SEGUIN LOCAL GOVERNMENT CORPORAT (TX0940094)"
click at [432, 335] on button "Save" at bounding box center [428, 339] width 51 height 29
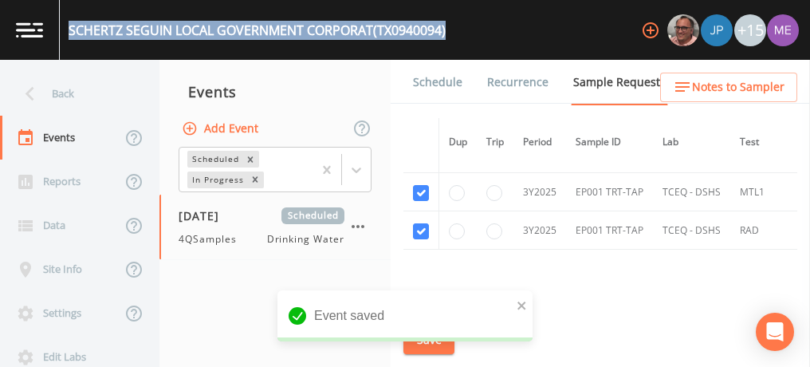
click at [440, 80] on link "Schedule" at bounding box center [437, 82] width 54 height 45
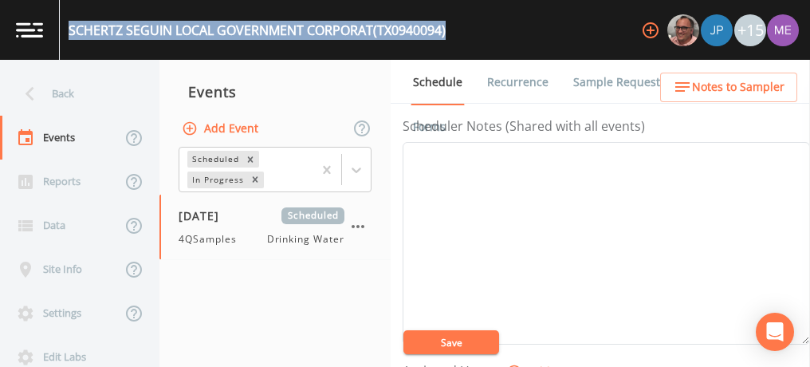
scroll to position [444, 0]
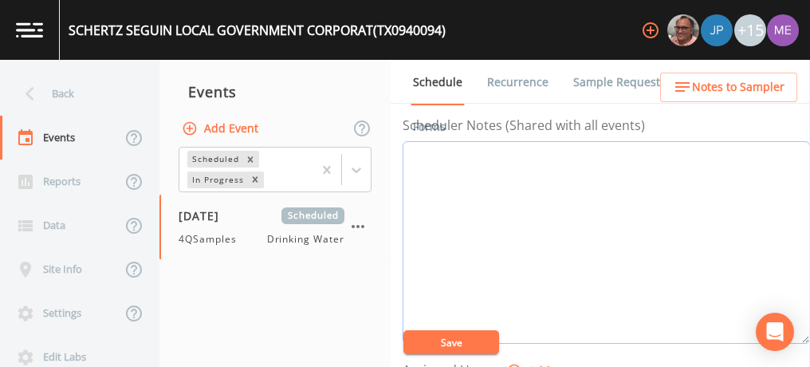
click at [447, 147] on textarea "Event Notes" at bounding box center [605, 242] width 407 height 202
paste textarea "830-401-2409"
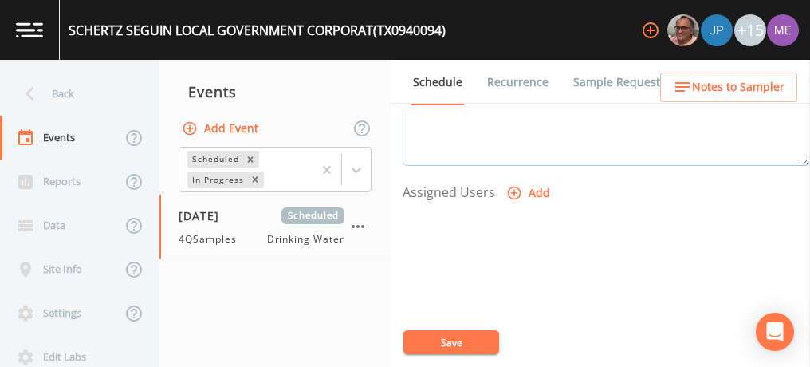
scroll to position [625, 0]
type textarea "Royce Fowler 830-401-2409"
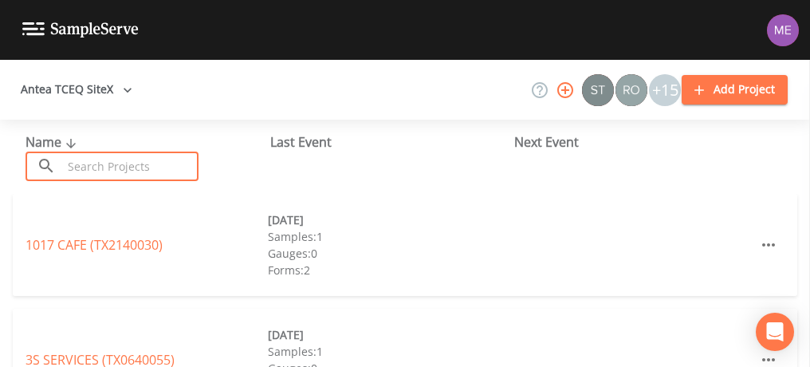
click at [148, 162] on input "text" at bounding box center [130, 165] width 136 height 29
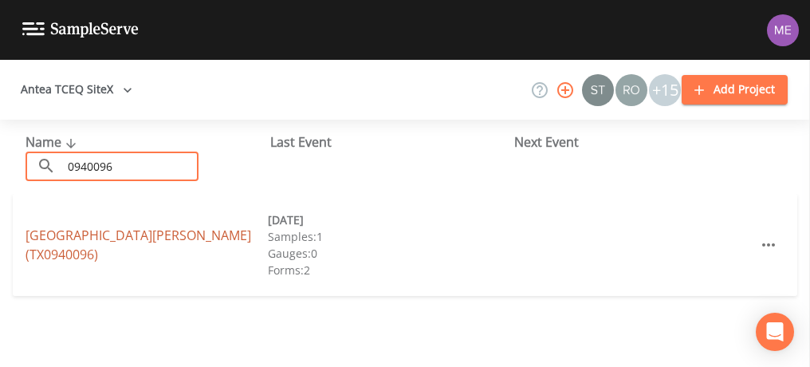
type input "0940096"
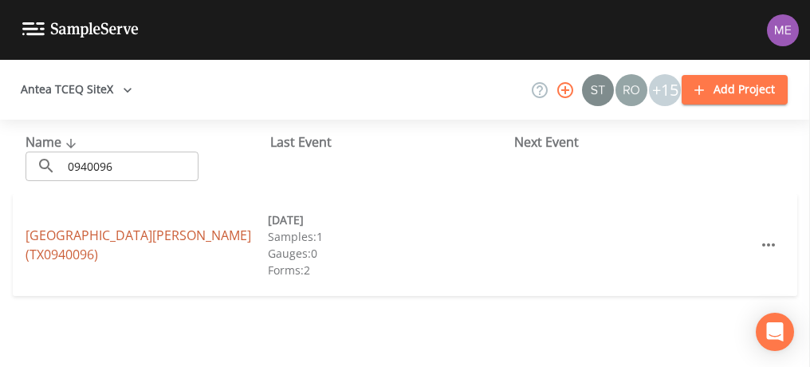
click at [163, 248] on link "[GEOGRAPHIC_DATA][PERSON_NAME] (TX0940096)" at bounding box center [137, 244] width 225 height 37
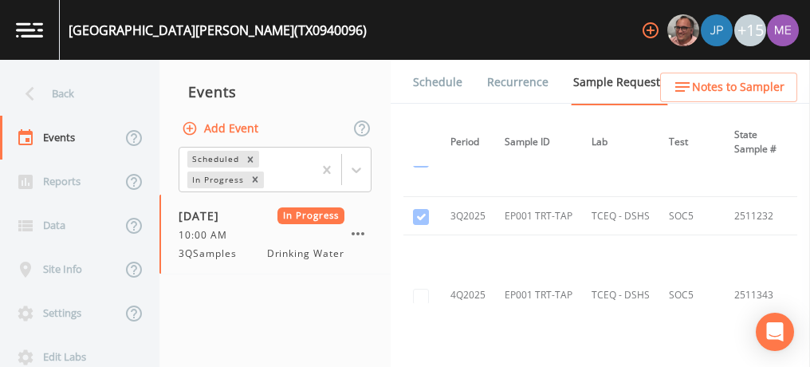
scroll to position [1900, 0]
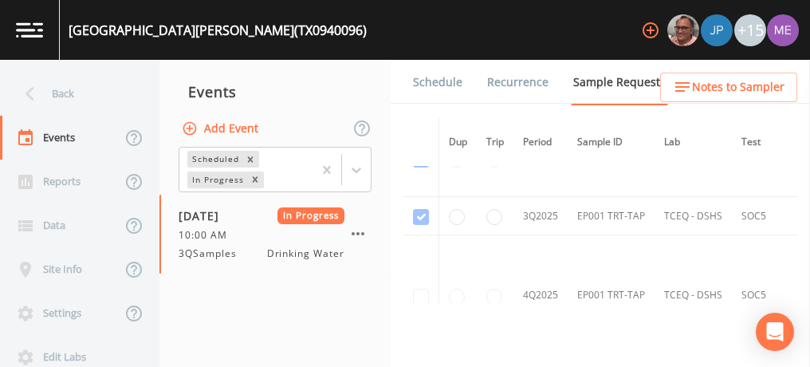
click at [453, 85] on link "Schedule" at bounding box center [437, 82] width 54 height 45
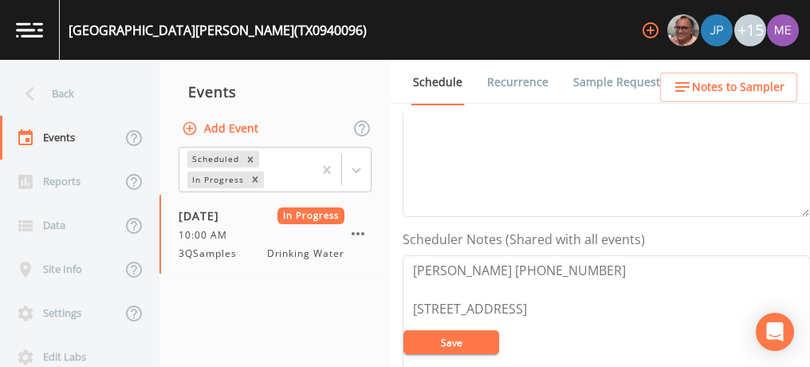
scroll to position [176, 0]
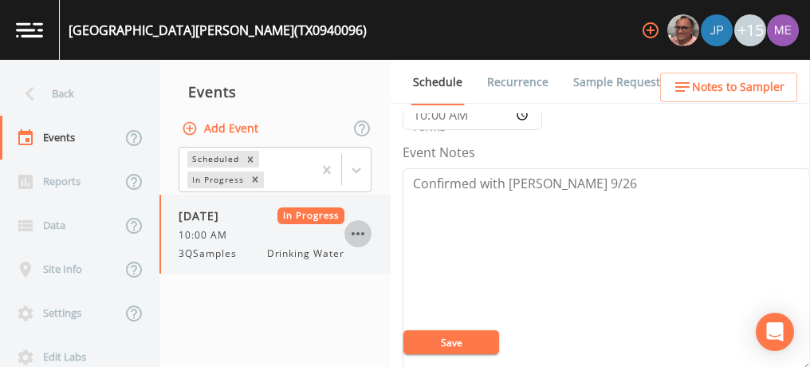
click at [358, 236] on icon "button" at bounding box center [357, 233] width 19 height 19
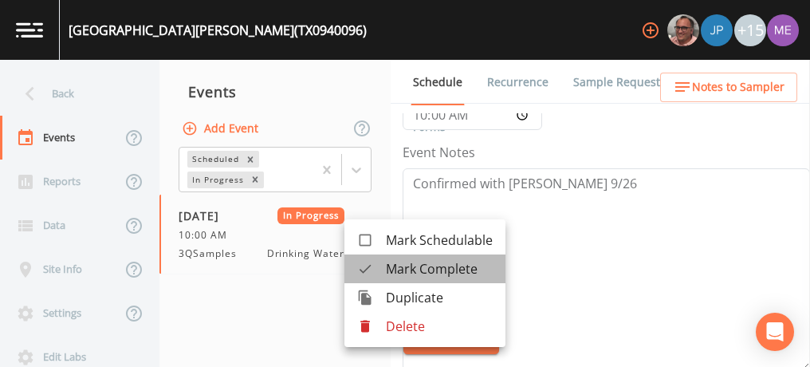
click at [396, 267] on span "Mark Complete" at bounding box center [439, 268] width 107 height 19
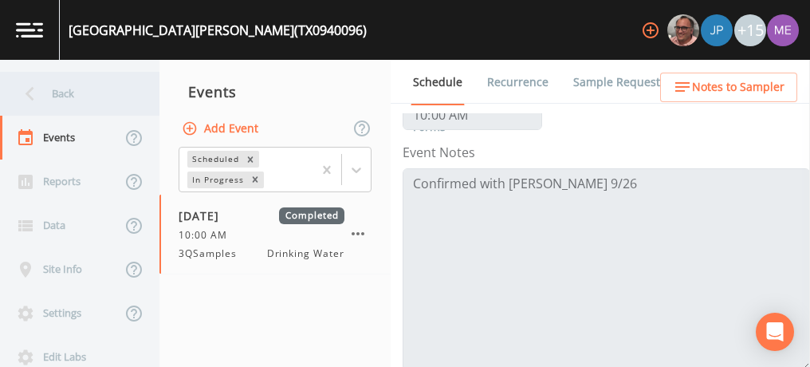
click at [71, 96] on div "Back" at bounding box center [71, 94] width 143 height 44
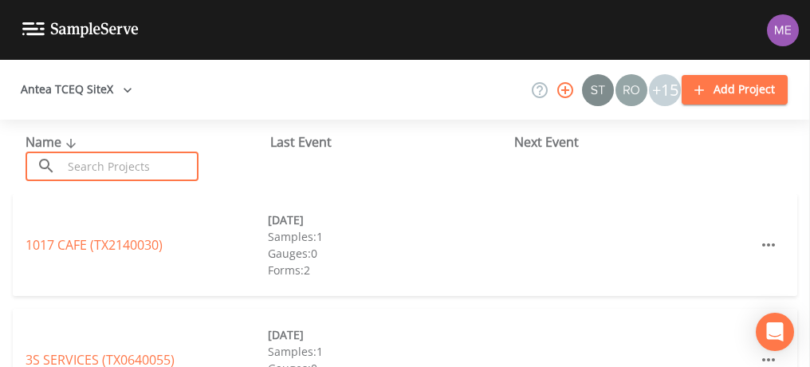
click at [108, 160] on input "text" at bounding box center [130, 165] width 136 height 29
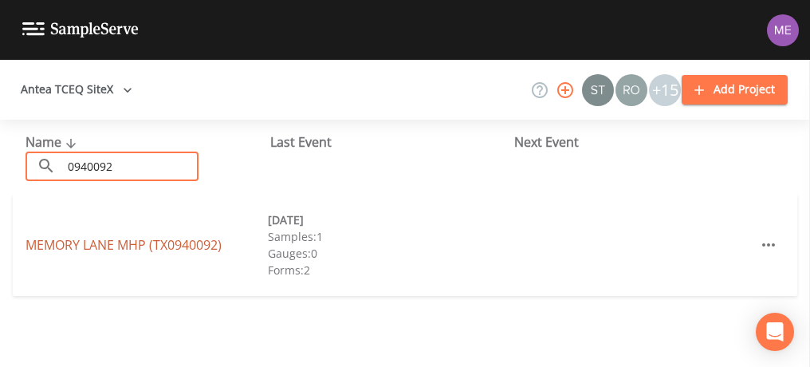
type input "0940092"
click at [129, 241] on link "MEMORY LANE MHP (TX0940092)" at bounding box center [123, 245] width 196 height 18
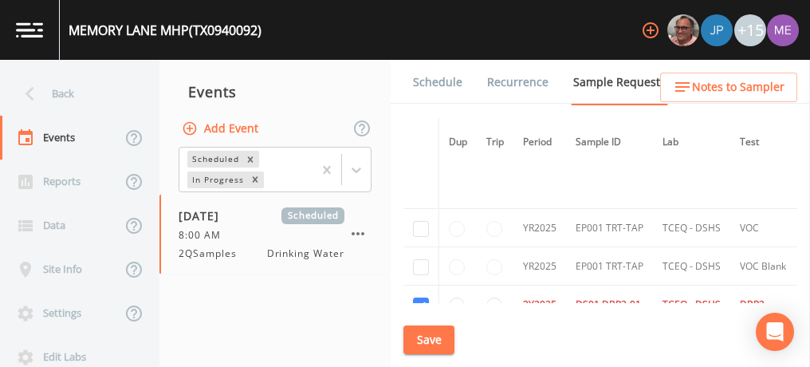
scroll to position [719, 0]
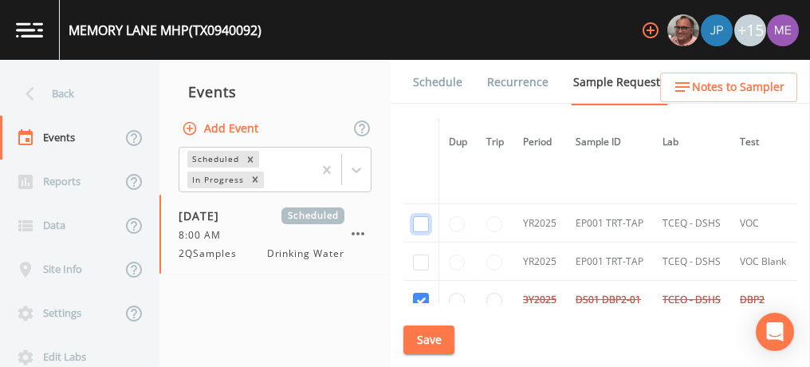
click at [423, 219] on input "checkbox" at bounding box center [421, 224] width 16 height 16
checkbox input "true"
click at [422, 260] on input "checkbox" at bounding box center [421, 262] width 16 height 16
checkbox input "true"
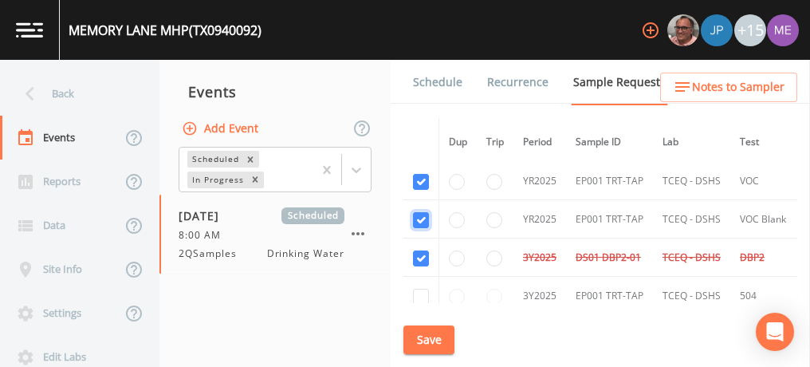
scroll to position [768, 0]
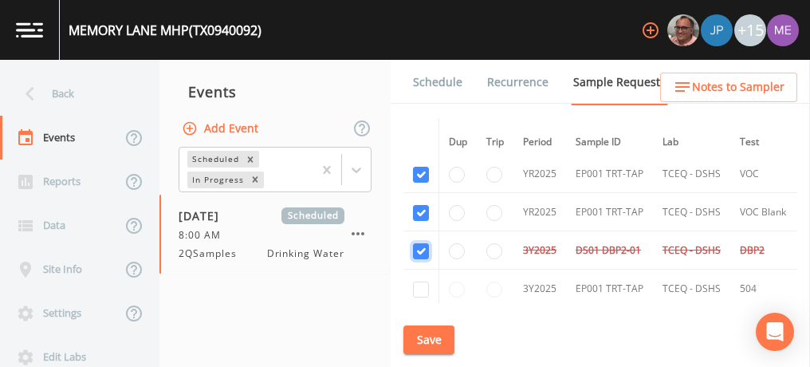
click at [418, 245] on input "checkbox" at bounding box center [421, 251] width 16 height 16
checkbox input "true"
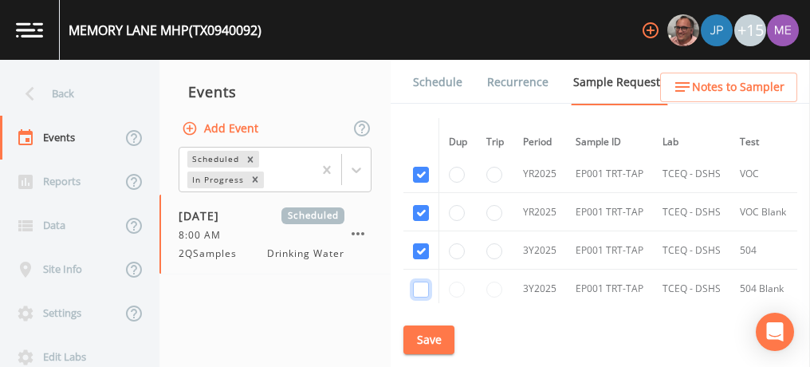
click at [418, 285] on input "checkbox" at bounding box center [421, 289] width 16 height 16
checkbox input "true"
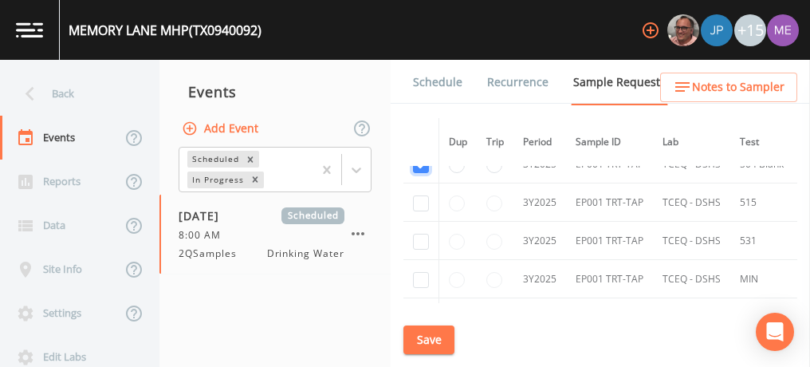
scroll to position [896, 0]
click at [421, 200] on input "checkbox" at bounding box center [421, 199] width 16 height 16
checkbox input "true"
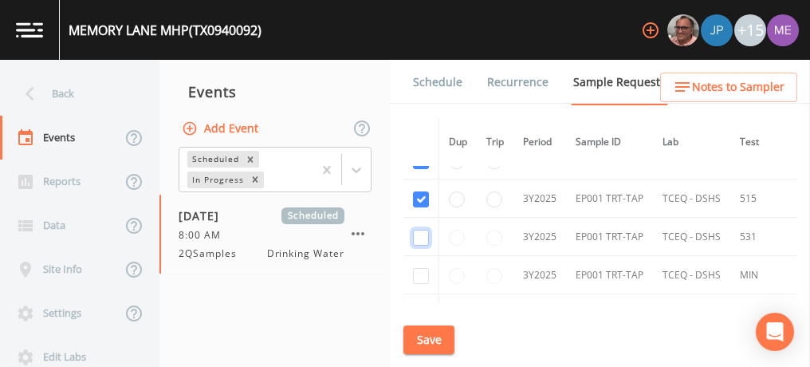
click at [420, 230] on input "checkbox" at bounding box center [421, 237] width 16 height 16
checkbox input "true"
click at [420, 269] on input "checkbox" at bounding box center [421, 276] width 16 height 16
checkbox input "true"
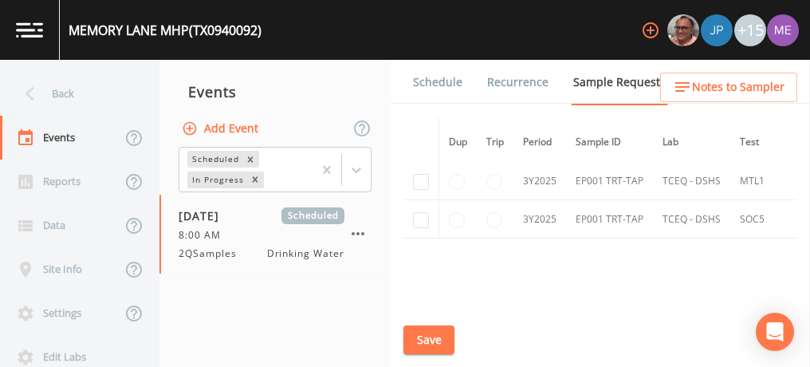
scroll to position [1014, 0]
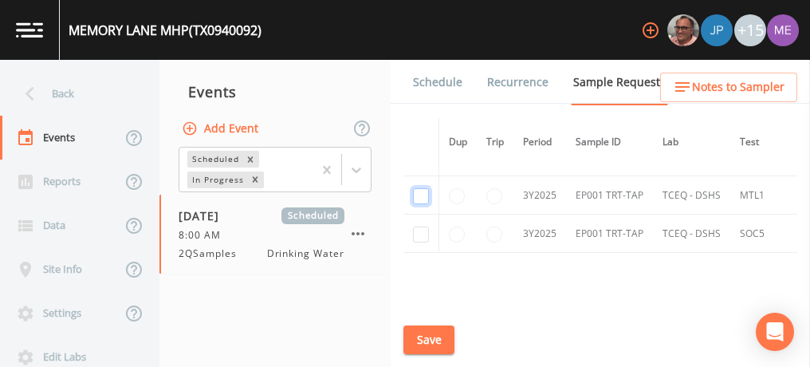
click at [420, 188] on input "checkbox" at bounding box center [421, 196] width 16 height 16
checkbox input "true"
click at [421, 229] on input "checkbox" at bounding box center [421, 234] width 16 height 16
checkbox input "true"
click at [427, 336] on button "Save" at bounding box center [428, 339] width 51 height 29
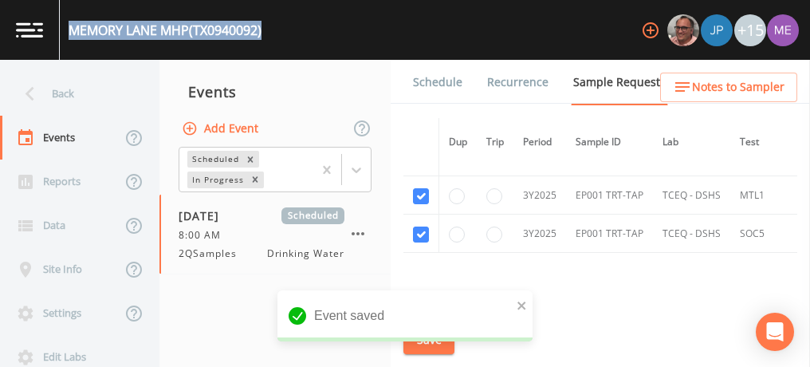
drag, startPoint x: 71, startPoint y: 29, endPoint x: 270, endPoint y: 35, distance: 199.3
click at [270, 35] on div "MEMORY LANE MHP (TX0940092) +15" at bounding box center [405, 30] width 810 height 60
copy div "MEMORY LANE MHP (TX0940092)"
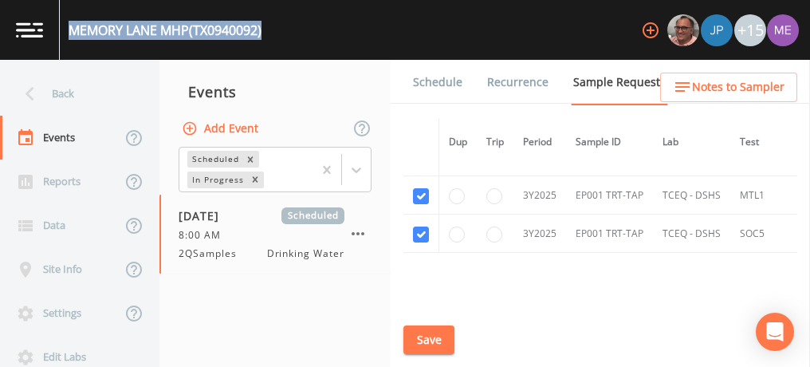
click at [451, 84] on link "Schedule" at bounding box center [437, 82] width 54 height 45
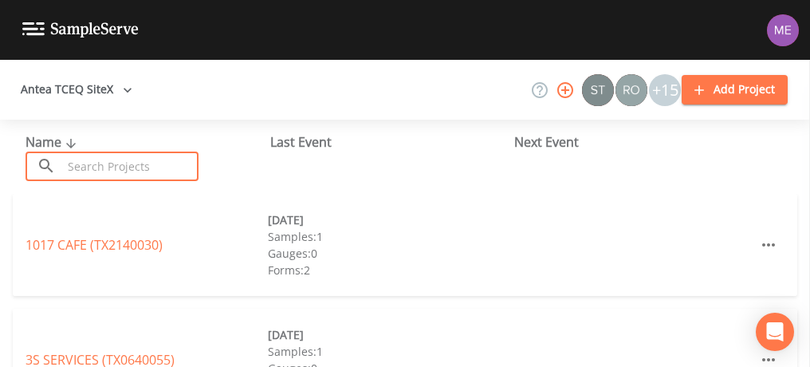
click at [176, 161] on input "text" at bounding box center [130, 165] width 136 height 29
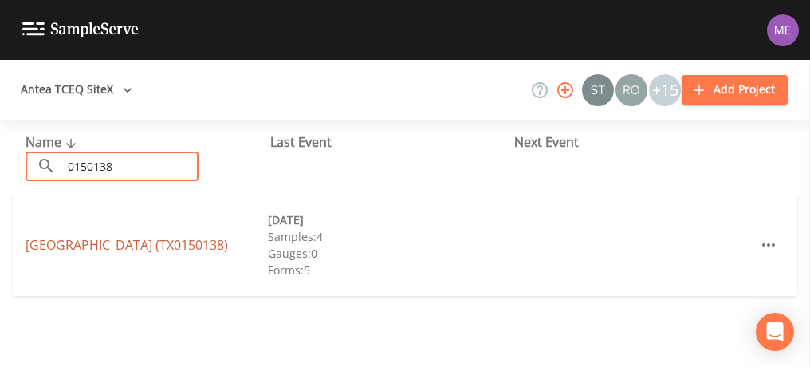
type input "0150138"
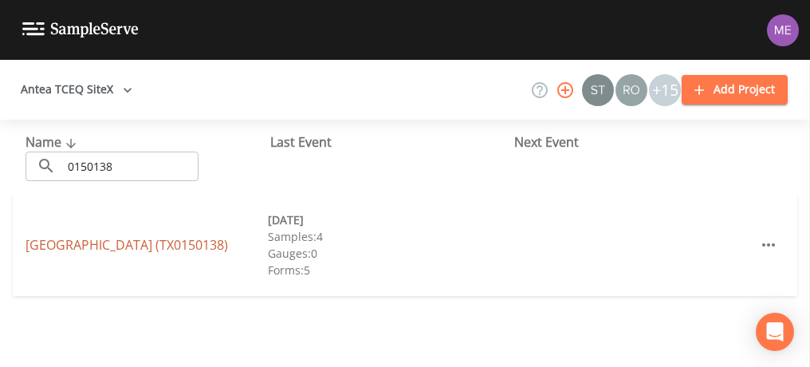
click at [113, 244] on link "[GEOGRAPHIC_DATA] (TX0150138)" at bounding box center [126, 245] width 202 height 18
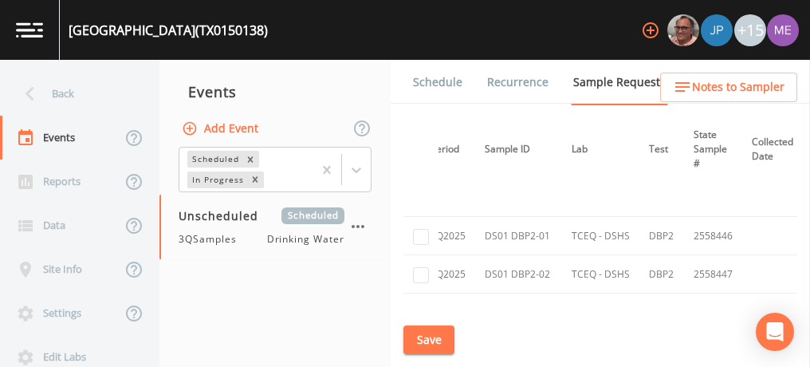
scroll to position [3080, 0]
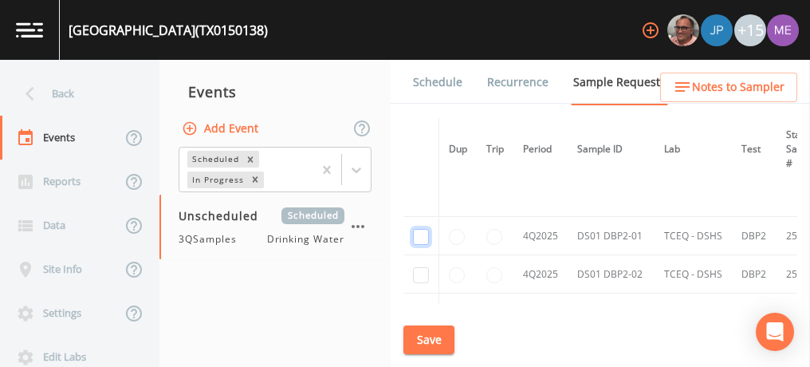
click at [420, 229] on input "checkbox" at bounding box center [421, 237] width 16 height 16
checkbox input "true"
click at [421, 267] on input "checkbox" at bounding box center [421, 275] width 16 height 16
checkbox input "true"
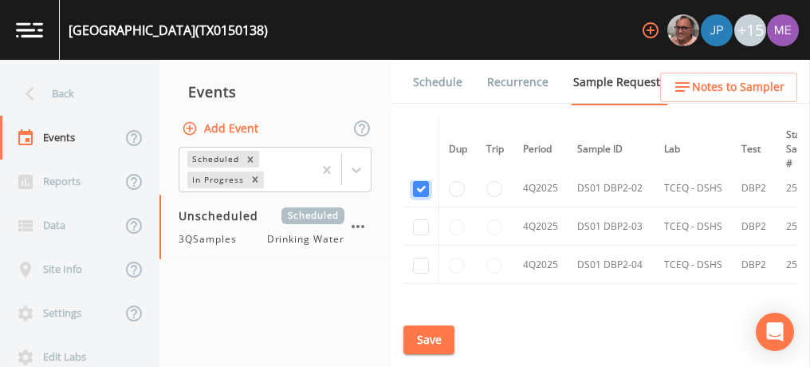
scroll to position [3175, 0]
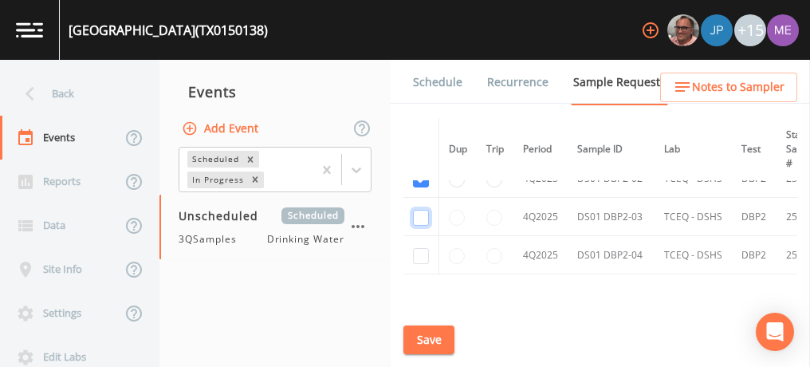
click at [418, 210] on input "checkbox" at bounding box center [421, 218] width 16 height 16
checkbox input "true"
click at [418, 248] on input "checkbox" at bounding box center [421, 256] width 16 height 16
checkbox input "true"
click at [424, 335] on button "Save" at bounding box center [428, 339] width 51 height 29
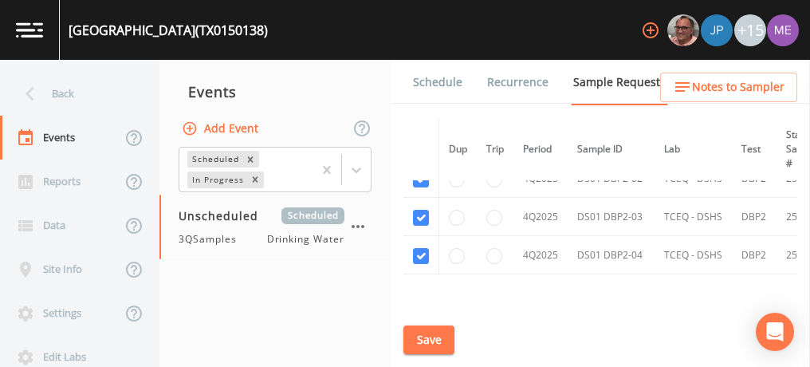
click at [72, 28] on div "[GEOGRAPHIC_DATA] (TX0150138)" at bounding box center [168, 30] width 199 height 19
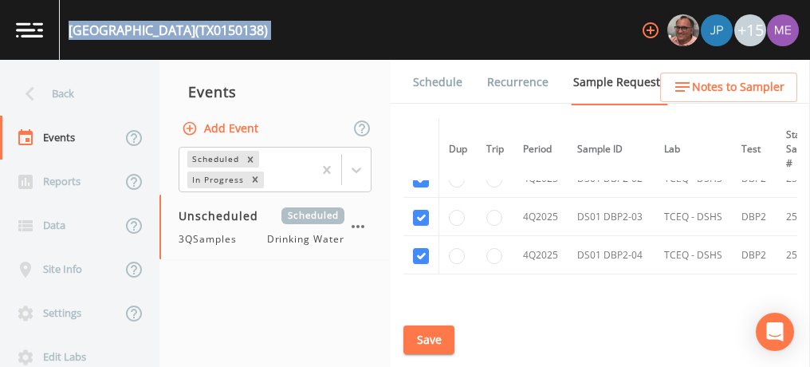
drag, startPoint x: 72, startPoint y: 28, endPoint x: 263, endPoint y: 30, distance: 191.2
click at [263, 30] on div "[GEOGRAPHIC_DATA] (TX0150138) +15" at bounding box center [405, 30] width 810 height 60
copy div "[GEOGRAPHIC_DATA] (TX0150138) +15"
click at [439, 339] on button "Save" at bounding box center [428, 339] width 51 height 29
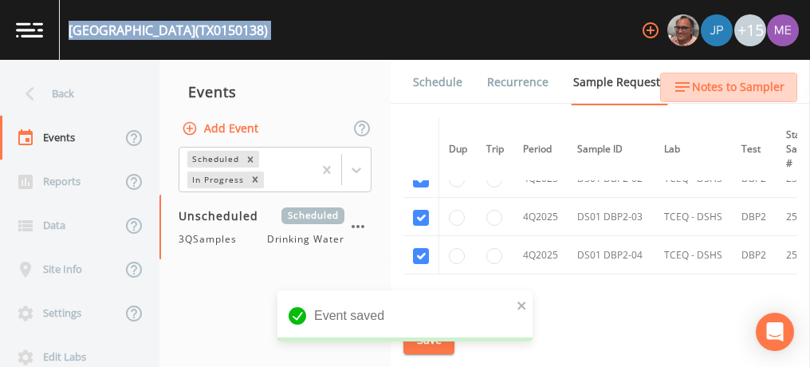
click at [742, 85] on span "Notes to Sampler" at bounding box center [738, 87] width 92 height 20
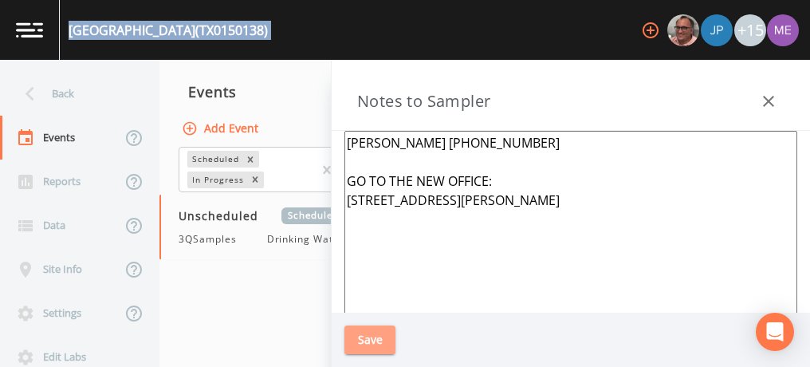
click at [365, 333] on button "Save" at bounding box center [369, 339] width 51 height 29
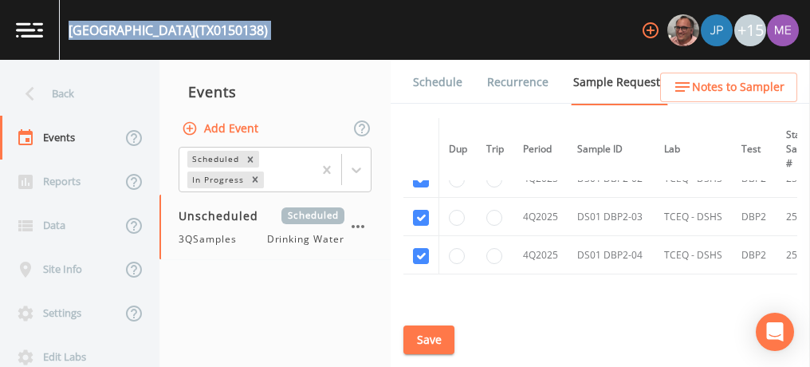
click at [446, 84] on link "Schedule" at bounding box center [437, 82] width 54 height 45
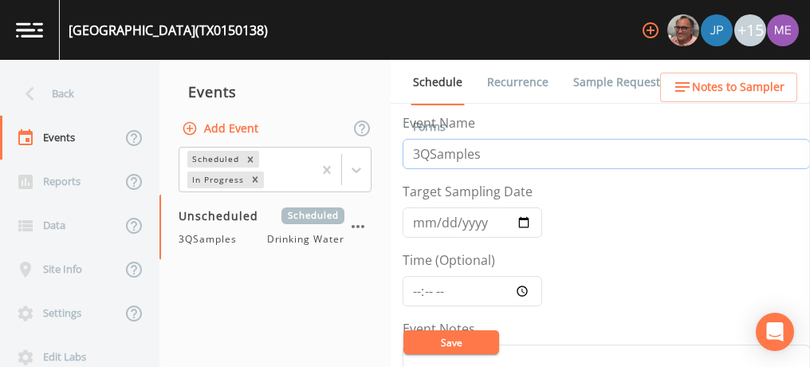
click at [421, 151] on input "3QSamples" at bounding box center [605, 154] width 407 height 30
type input "4QSamples"
